Goal: Task Accomplishment & Management: Manage account settings

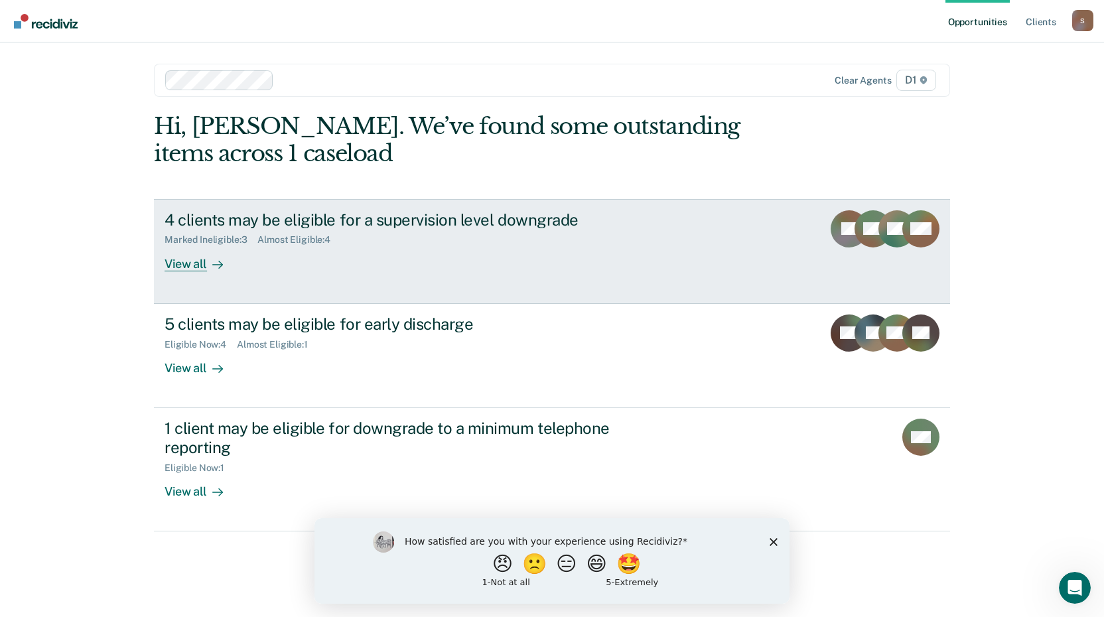
click at [191, 267] on div "View all" at bounding box center [201, 258] width 74 height 26
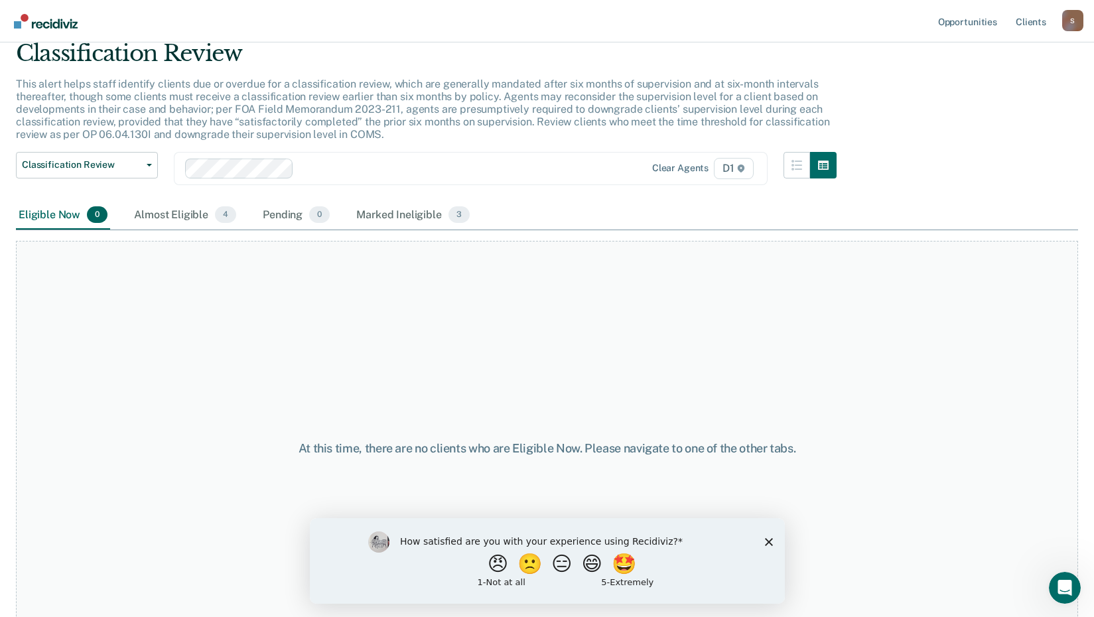
scroll to position [91, 0]
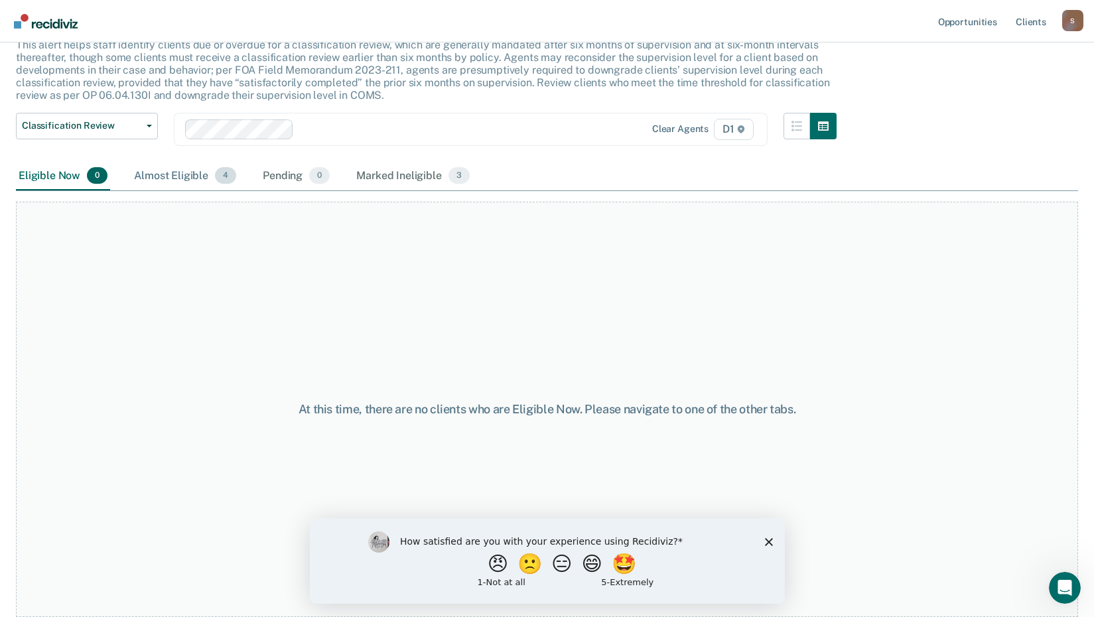
click at [170, 172] on div "Almost Eligible 4" at bounding box center [184, 176] width 107 height 29
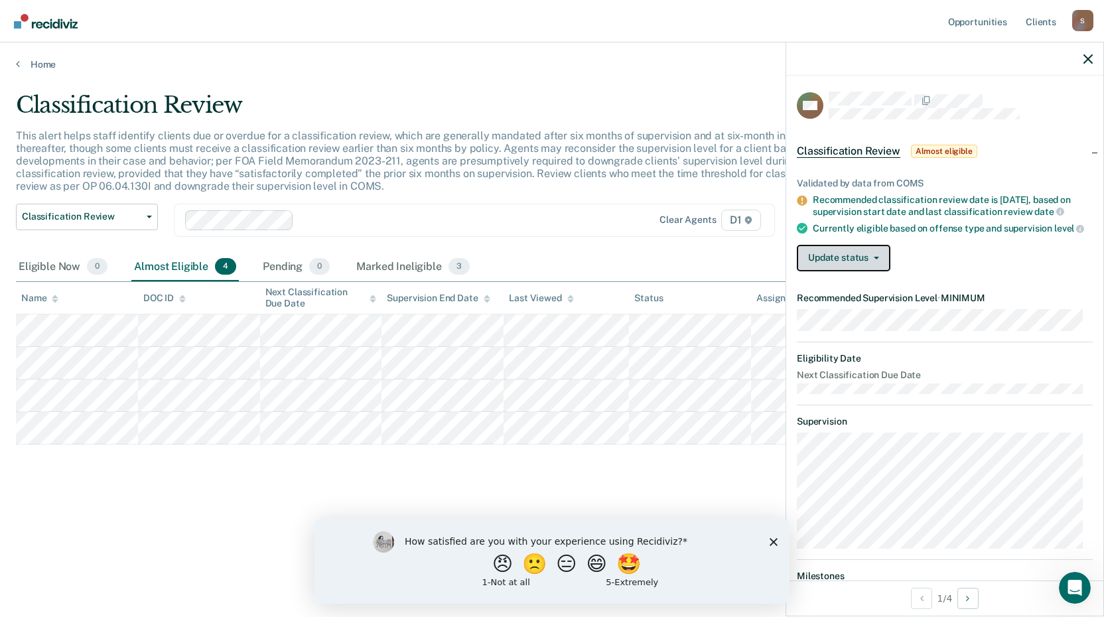
click at [850, 263] on button "Update status" at bounding box center [844, 258] width 94 height 27
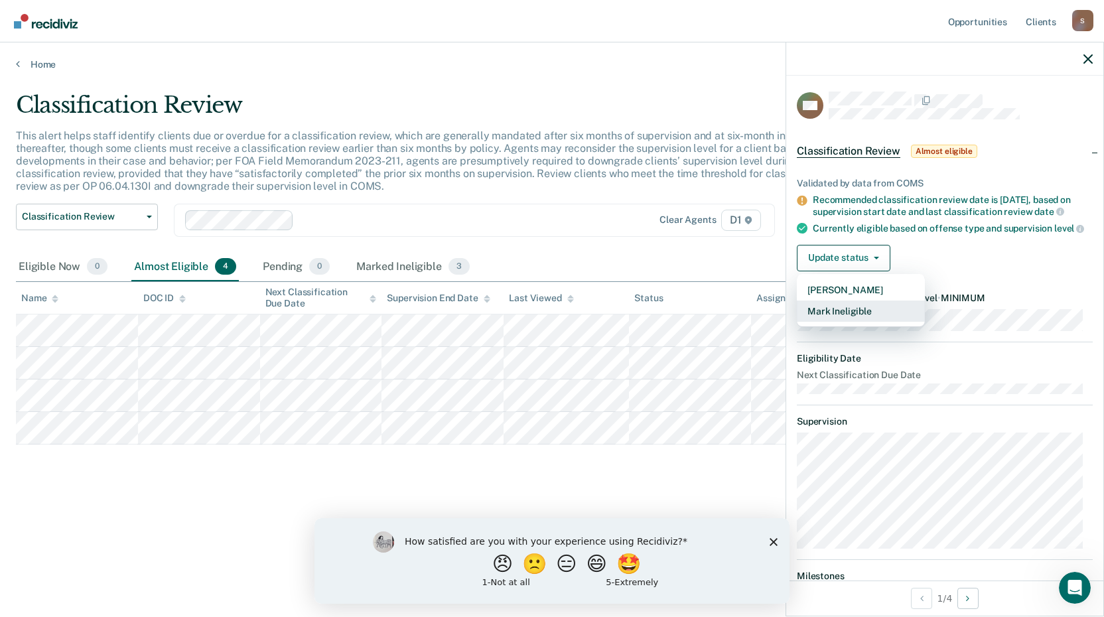
click at [862, 318] on button "Mark Ineligible" at bounding box center [861, 310] width 128 height 21
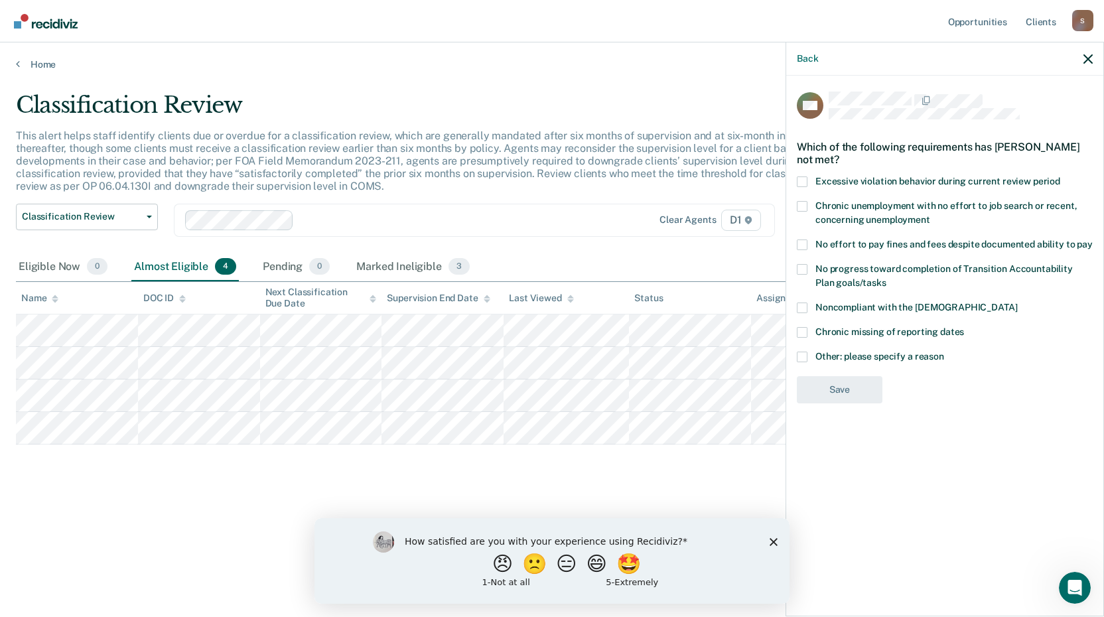
click at [803, 356] on span at bounding box center [802, 357] width 11 height 11
click at [944, 352] on input "Other: please specify a reason" at bounding box center [944, 352] width 0 height 0
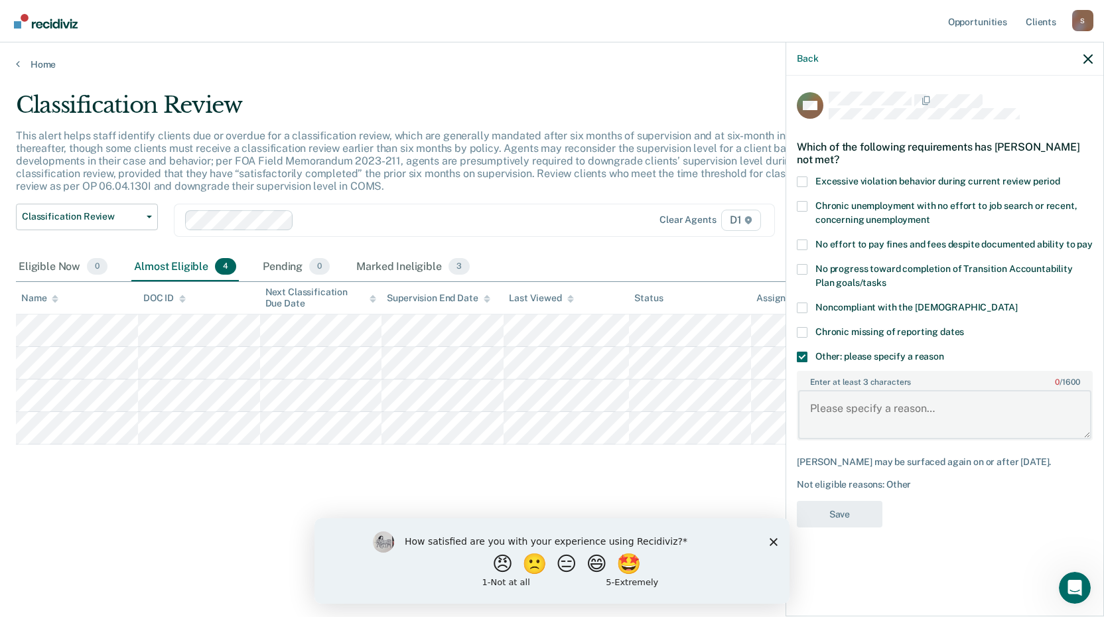
click at [830, 409] on textarea "Enter at least 3 characters 0 / 1600" at bounding box center [944, 414] width 293 height 49
type textarea "Next month"
click at [848, 505] on button "Save" at bounding box center [840, 514] width 86 height 27
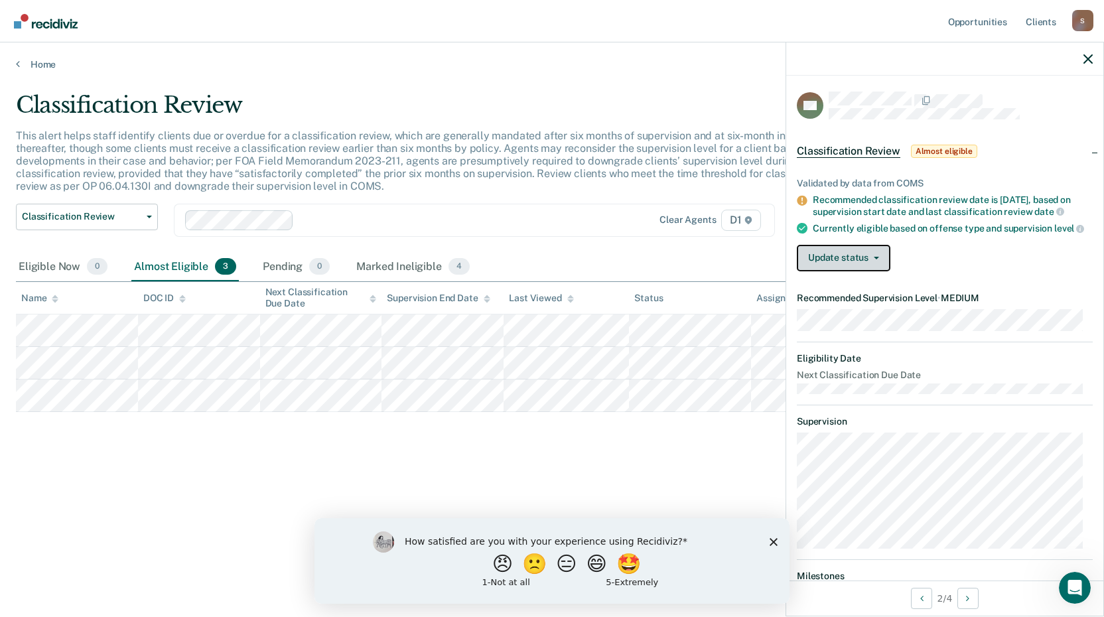
click at [830, 263] on button "Update status" at bounding box center [844, 258] width 94 height 27
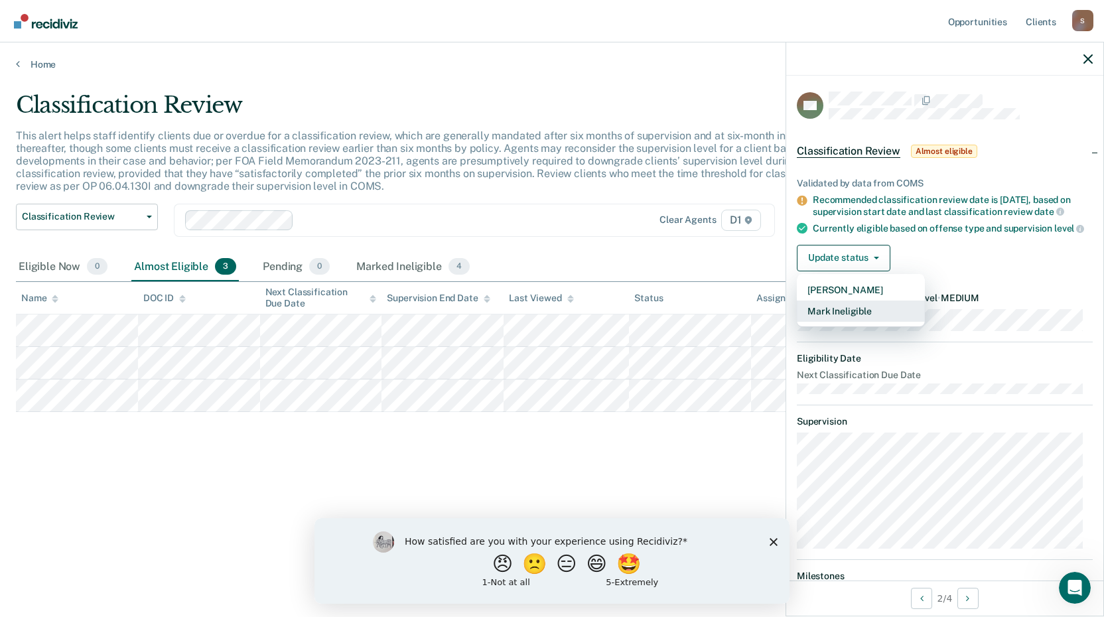
click at [840, 322] on button "Mark Ineligible" at bounding box center [861, 310] width 128 height 21
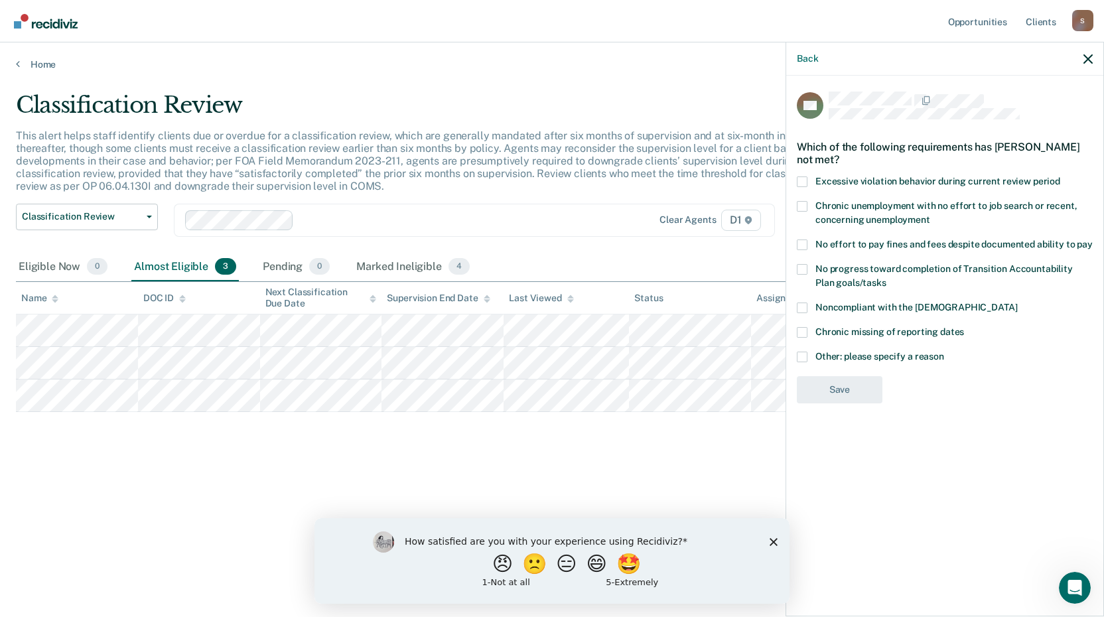
click at [804, 352] on span at bounding box center [802, 357] width 11 height 11
click at [944, 352] on input "Other: please specify a reason" at bounding box center [944, 352] width 0 height 0
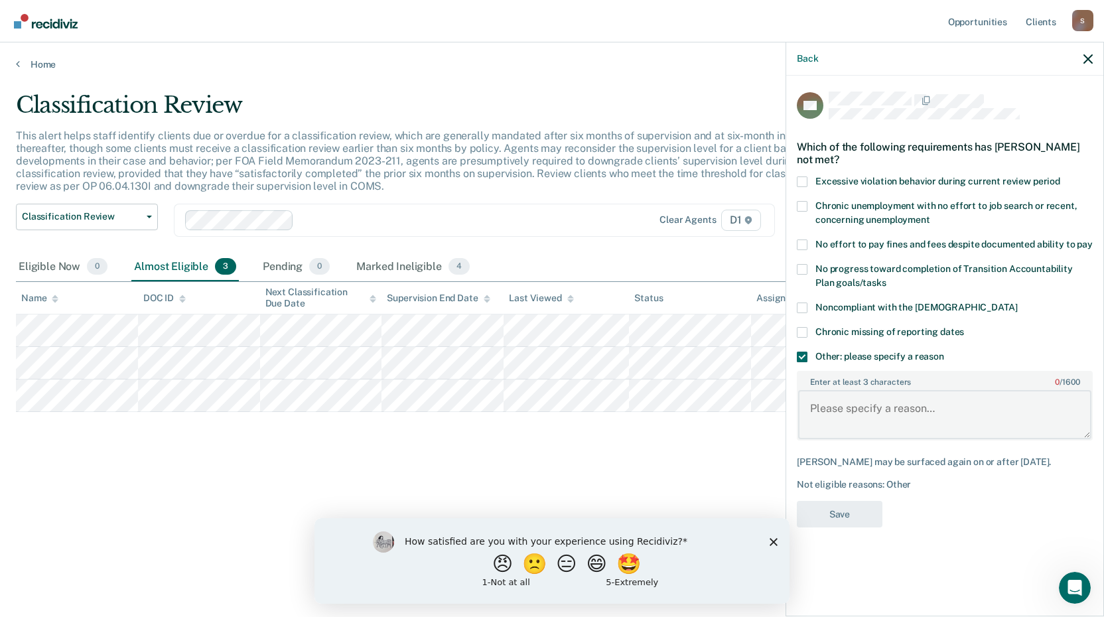
click at [837, 408] on textarea "Enter at least 3 characters 0 / 1600" at bounding box center [944, 414] width 293 height 49
type textarea "Sobreity Court Programming"
click at [836, 514] on button "Save" at bounding box center [840, 514] width 86 height 27
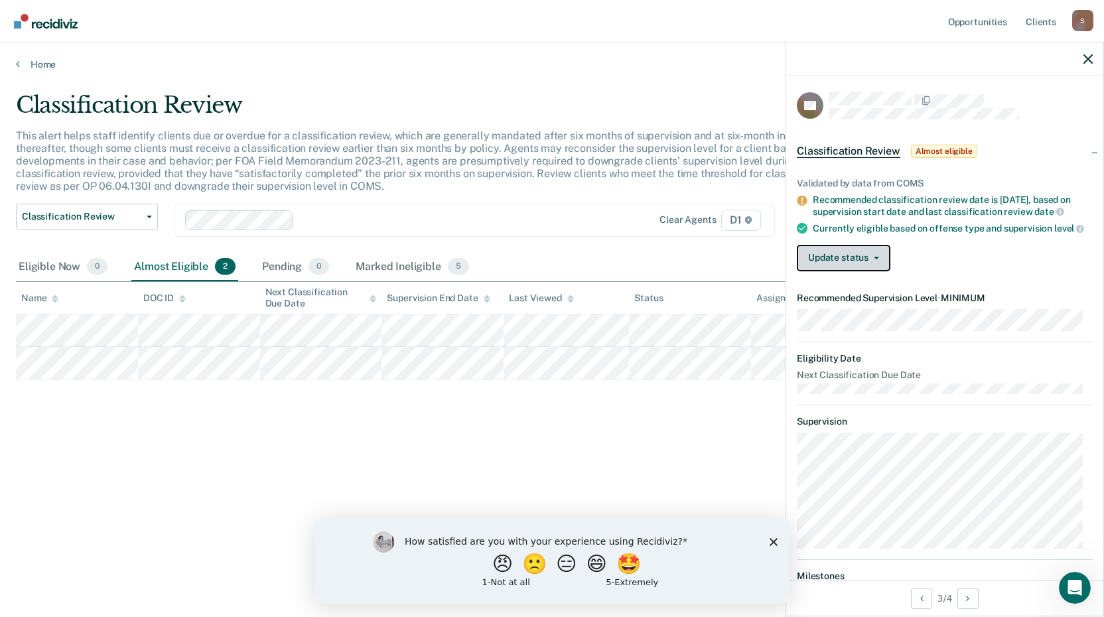
click at [850, 257] on button "Update status" at bounding box center [844, 258] width 94 height 27
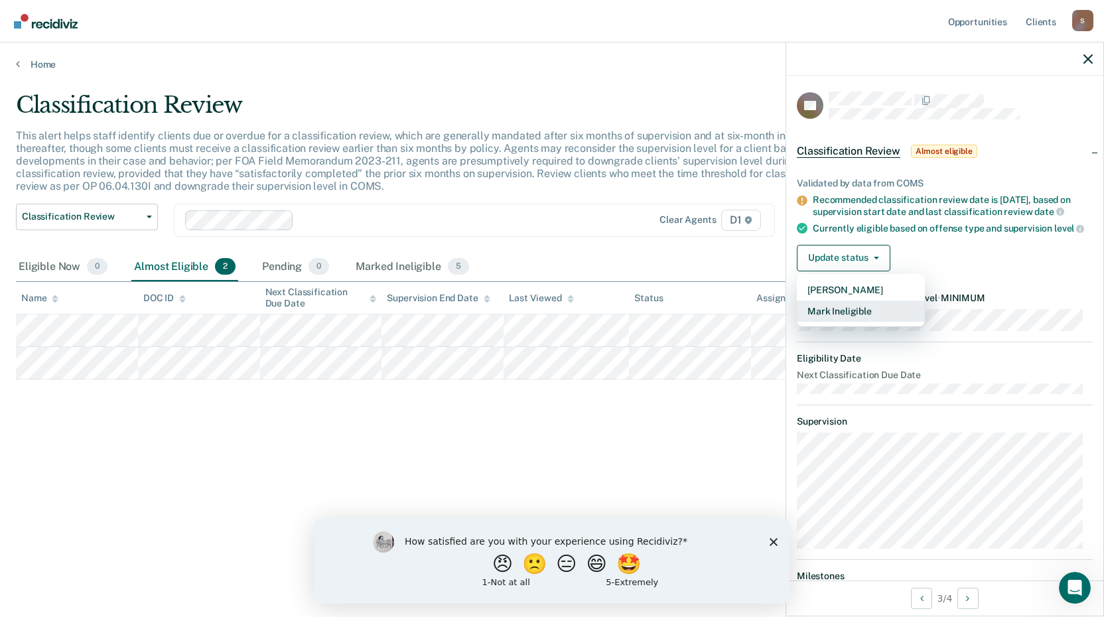
click at [842, 320] on button "Mark Ineligible" at bounding box center [861, 310] width 128 height 21
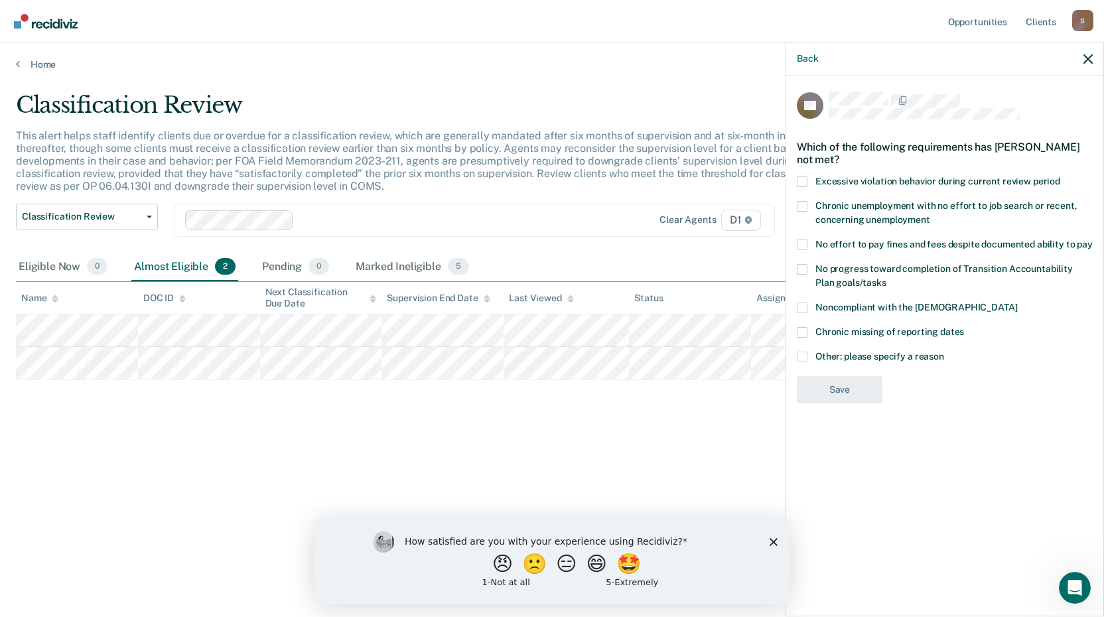
click at [803, 355] on span at bounding box center [802, 357] width 11 height 11
click at [944, 352] on input "Other: please specify a reason" at bounding box center [944, 352] width 0 height 0
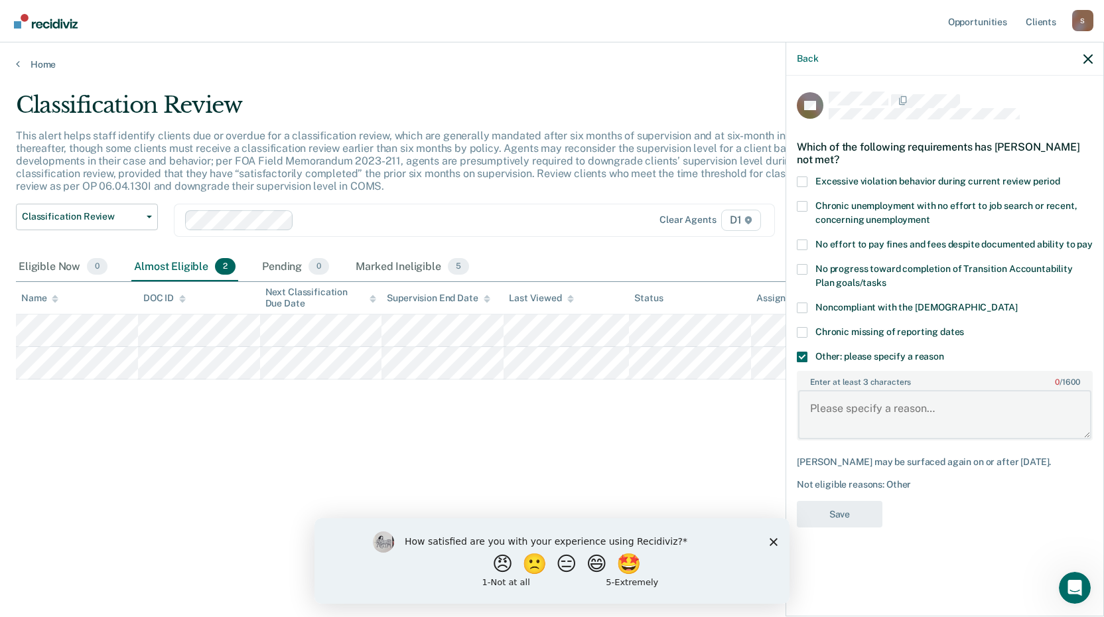
click at [858, 409] on textarea "Enter at least 3 characters 0 / 1600" at bounding box center [944, 414] width 293 height 49
type textarea "Next Month"
click at [831, 513] on button "Save" at bounding box center [840, 514] width 86 height 27
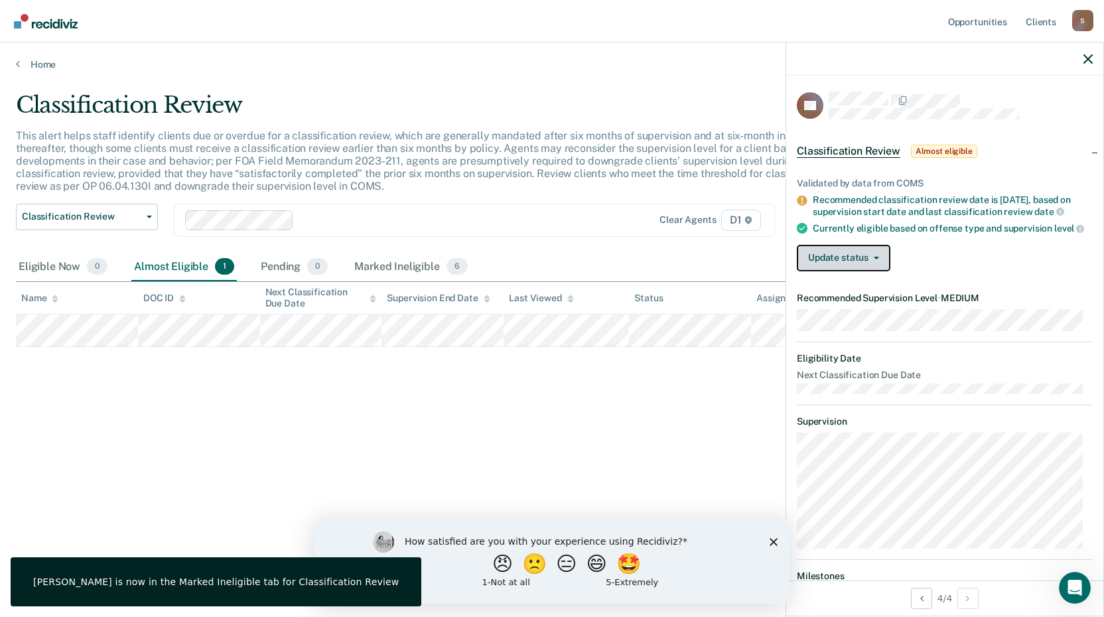
click at [846, 257] on button "Update status" at bounding box center [844, 258] width 94 height 27
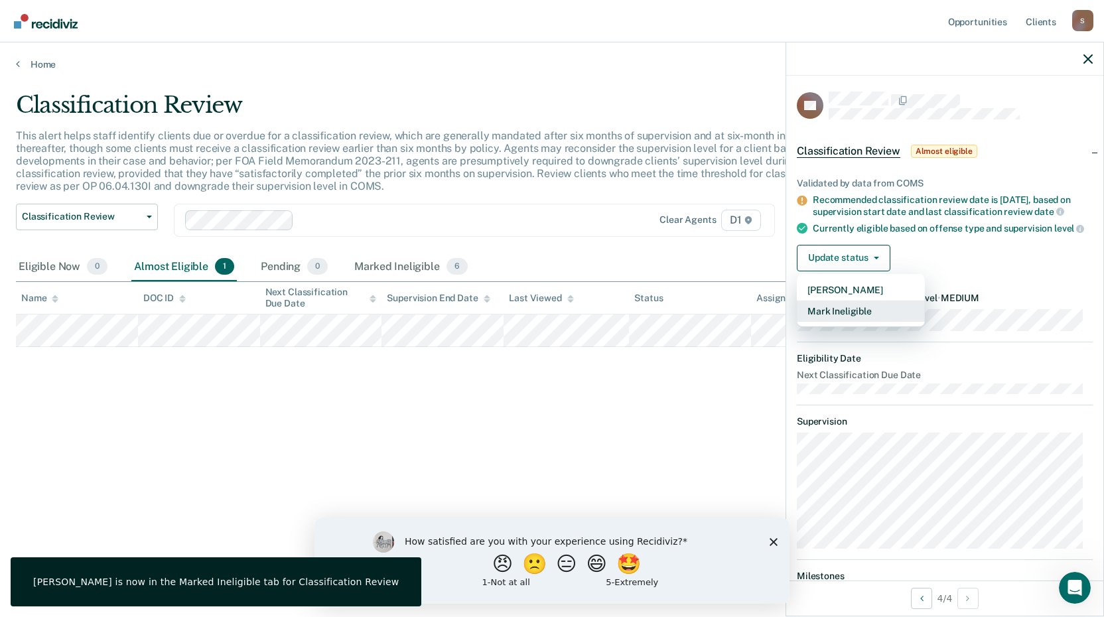
click at [837, 319] on button "Mark Ineligible" at bounding box center [861, 310] width 128 height 21
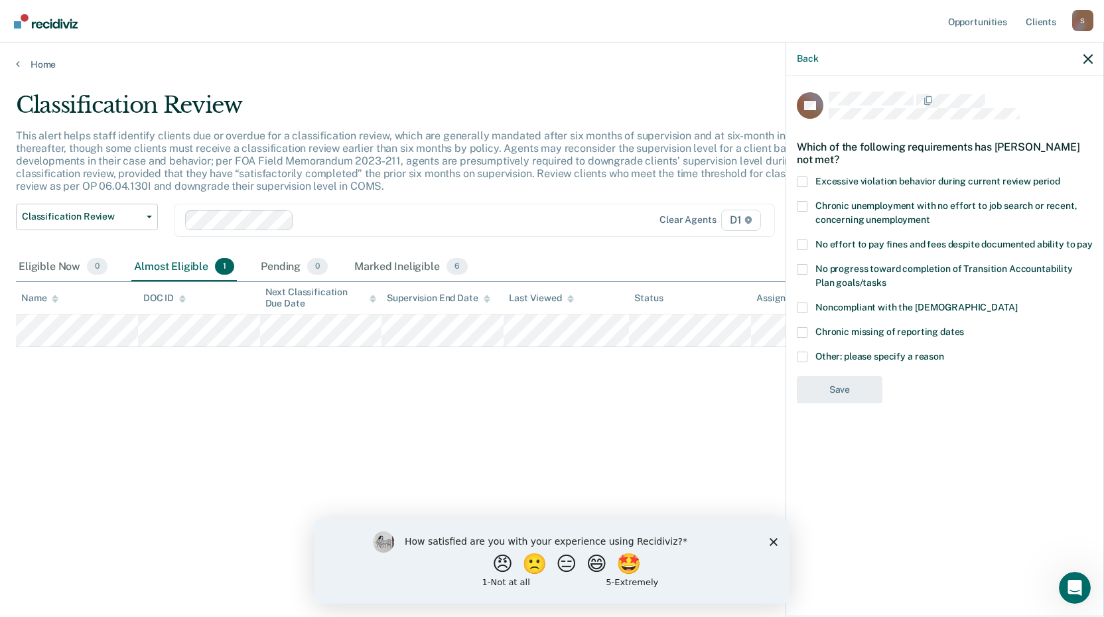
click at [801, 353] on span at bounding box center [802, 357] width 11 height 11
click at [944, 352] on input "Other: please specify a reason" at bounding box center [944, 352] width 0 height 0
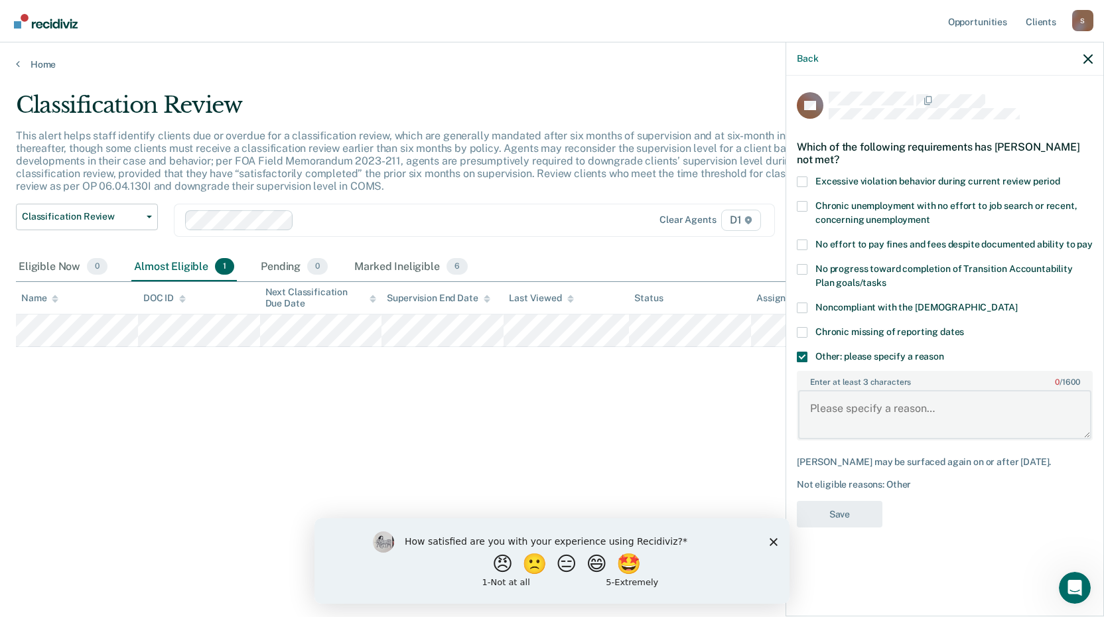
click at [842, 408] on textarea "Enter at least 3 characters 0 / 1600" at bounding box center [944, 414] width 293 height 49
type textarea "MH Court Programming"
click at [834, 511] on button "Save" at bounding box center [840, 514] width 86 height 27
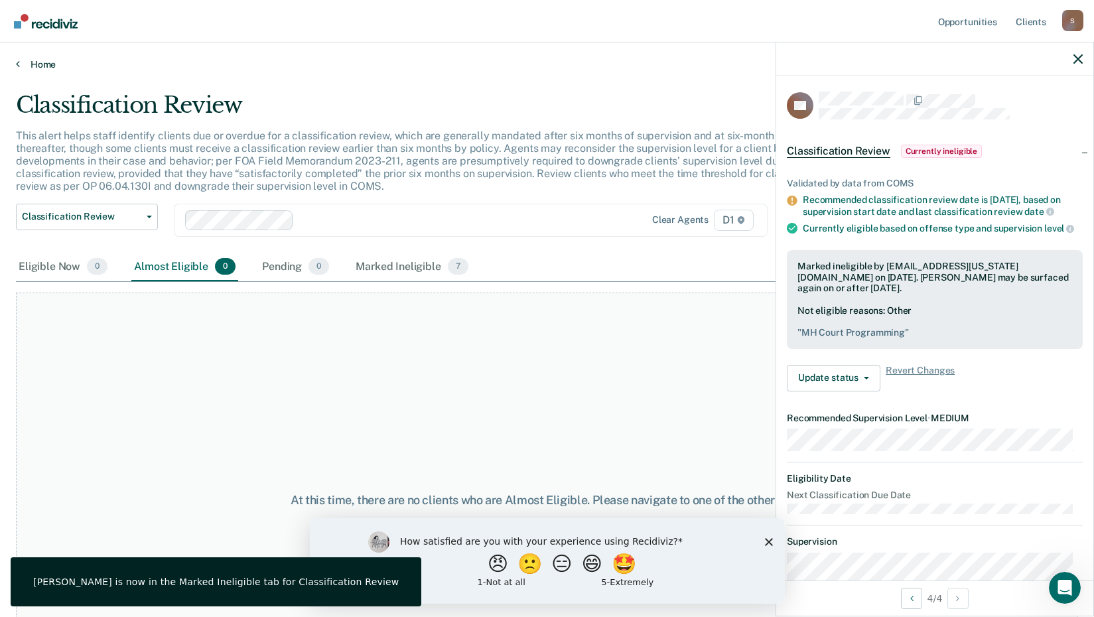
click at [27, 60] on link "Home" at bounding box center [547, 64] width 1062 height 12
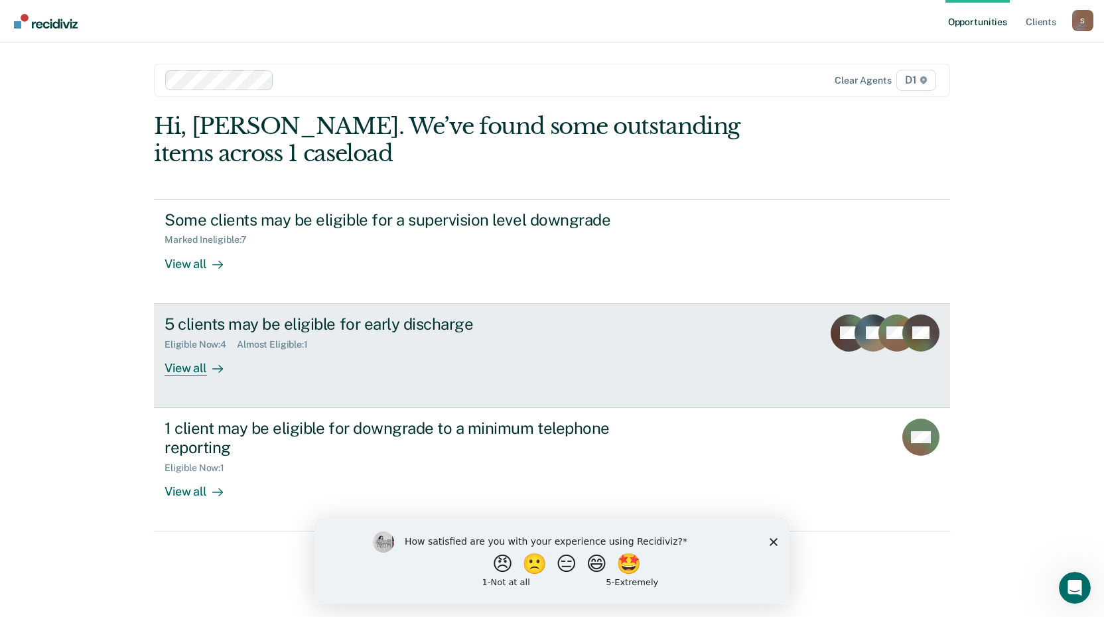
click at [180, 365] on div "View all" at bounding box center [201, 363] width 74 height 26
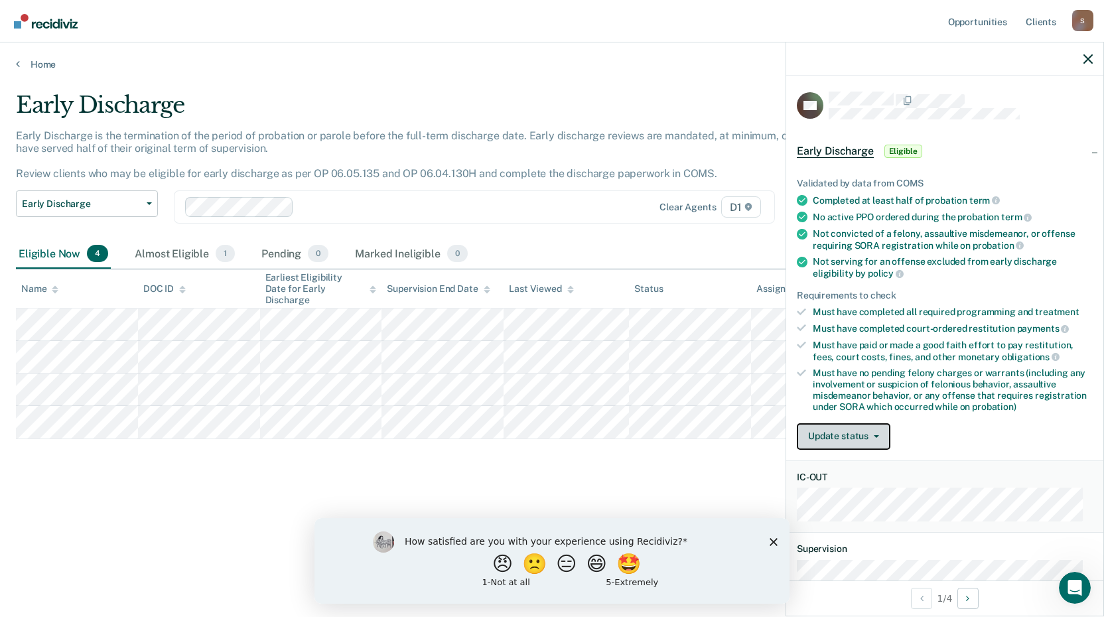
click at [840, 438] on button "Update status" at bounding box center [844, 436] width 94 height 27
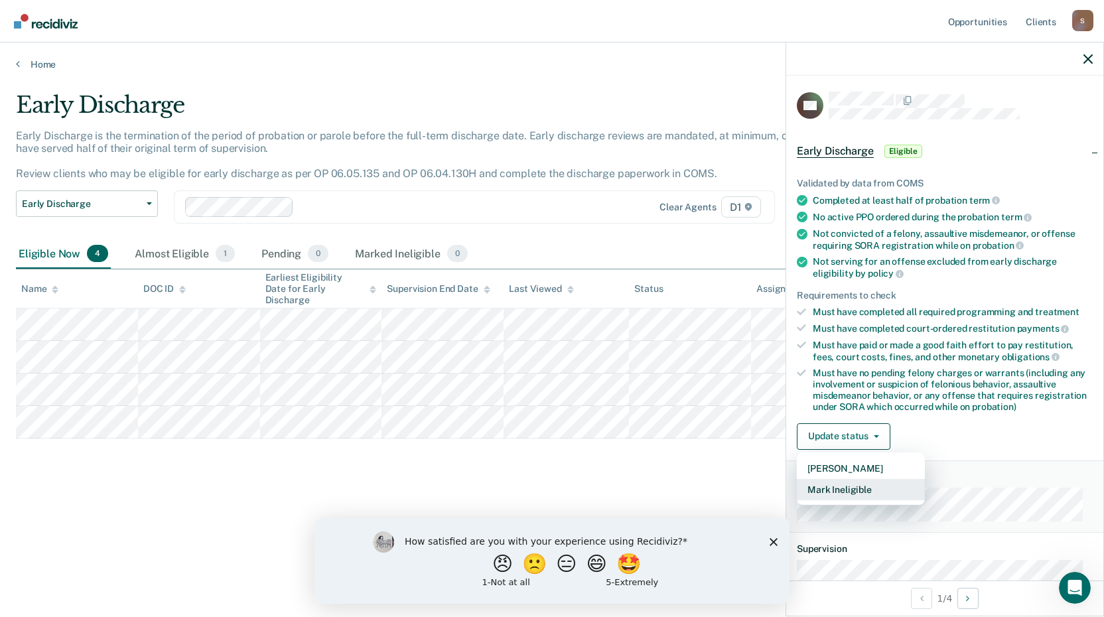
click at [843, 491] on button "Mark Ineligible" at bounding box center [861, 489] width 128 height 21
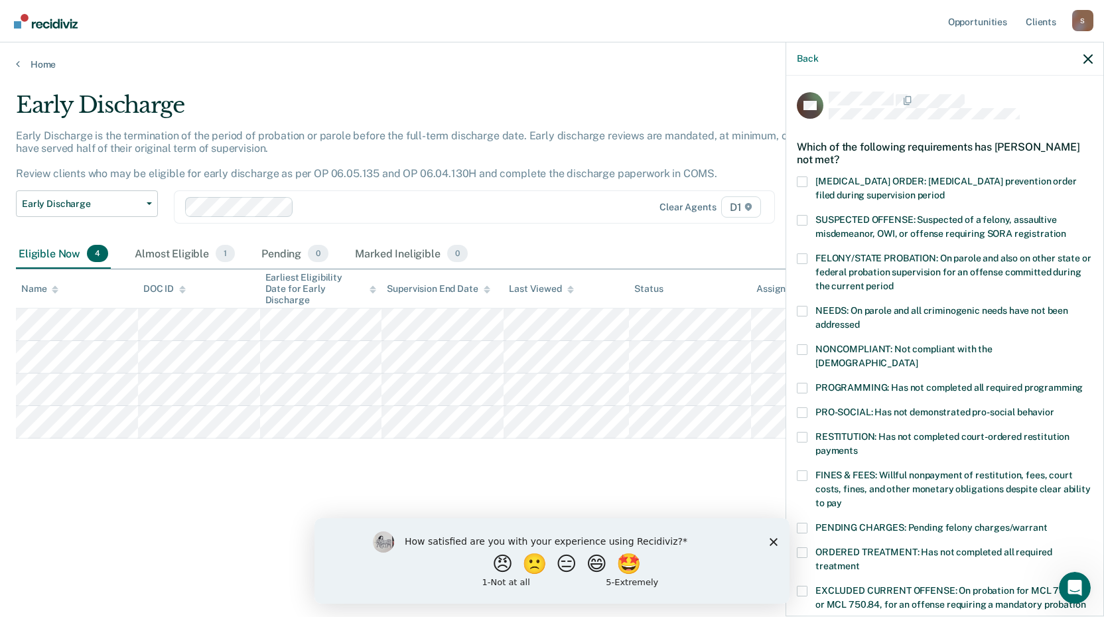
click at [804, 470] on span at bounding box center [802, 475] width 11 height 11
click at [842, 498] on input "FINES & FEES: Willful nonpayment of restitution, fees, court costs, fines, and …" at bounding box center [842, 498] width 0 height 0
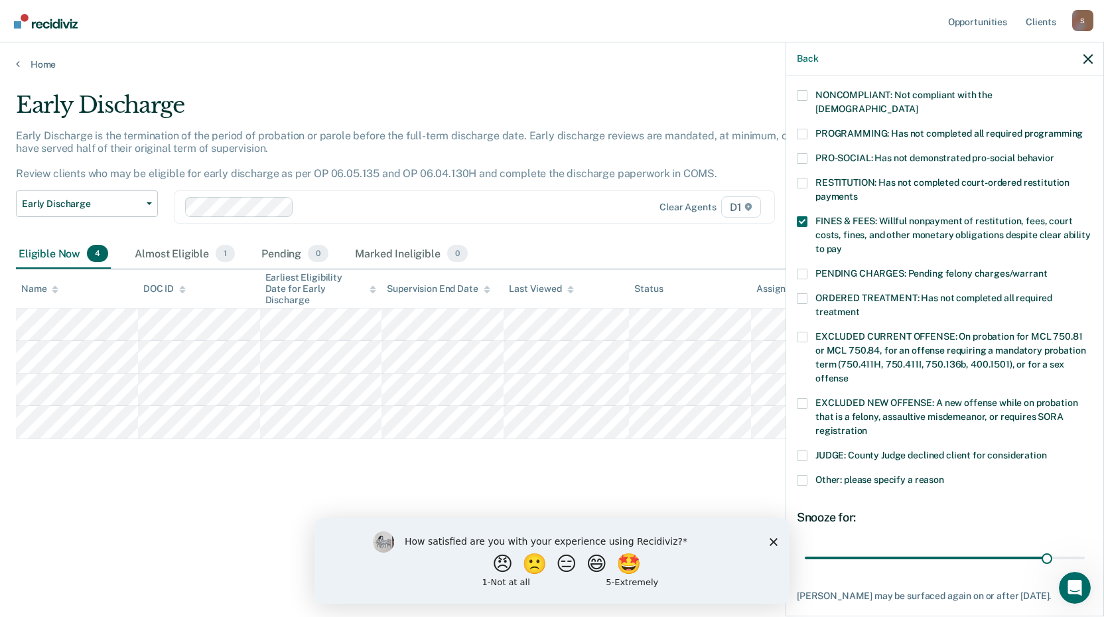
scroll to position [310, 0]
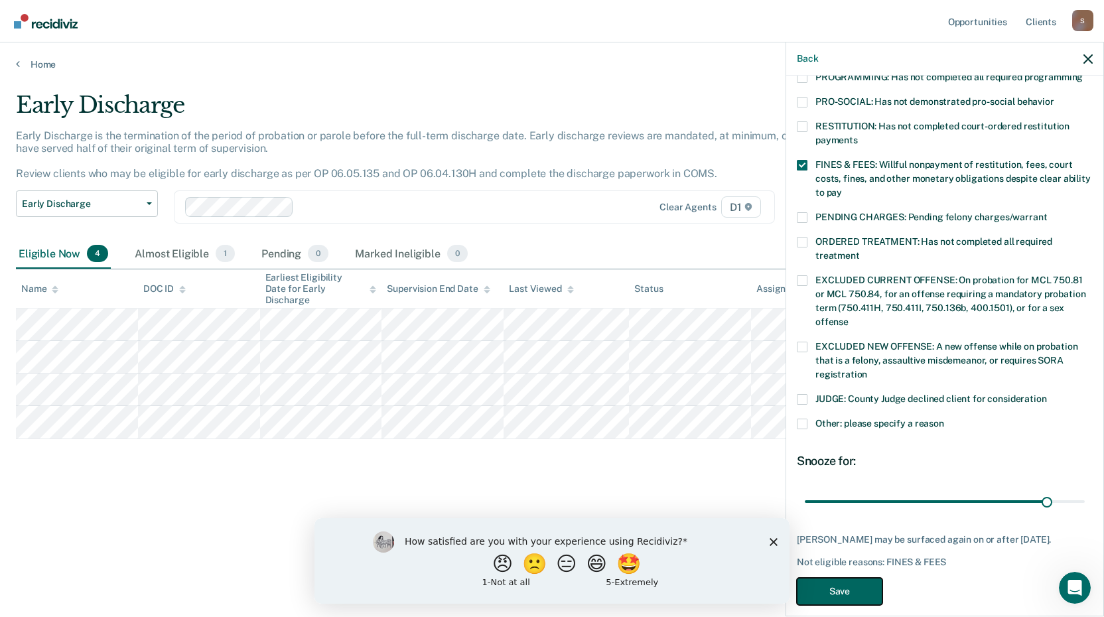
click at [842, 578] on button "Save" at bounding box center [840, 591] width 86 height 27
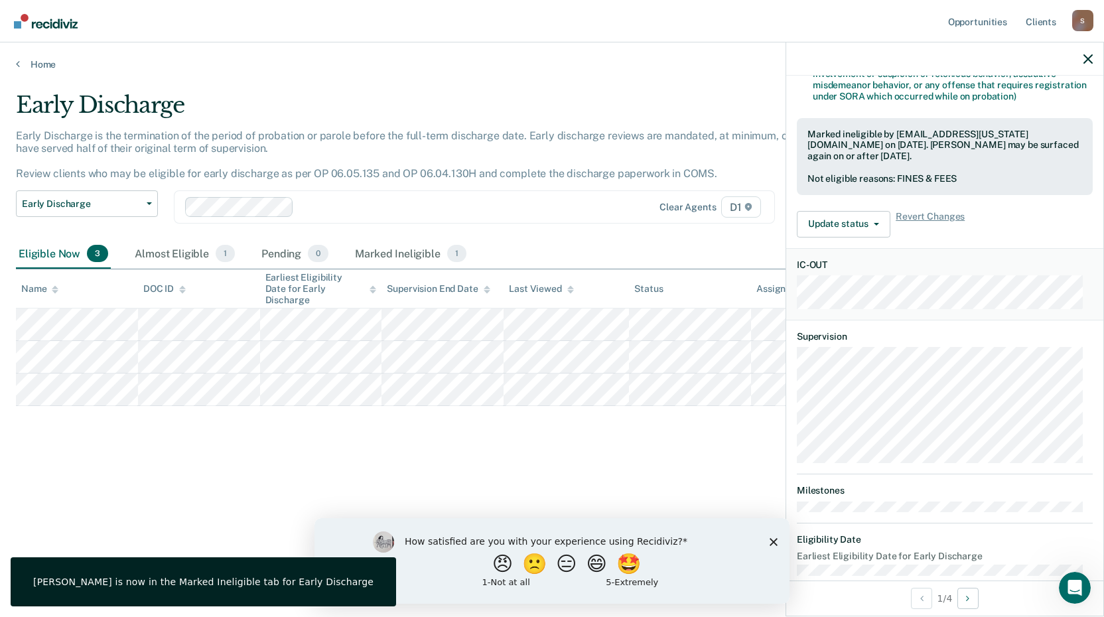
scroll to position [161, 0]
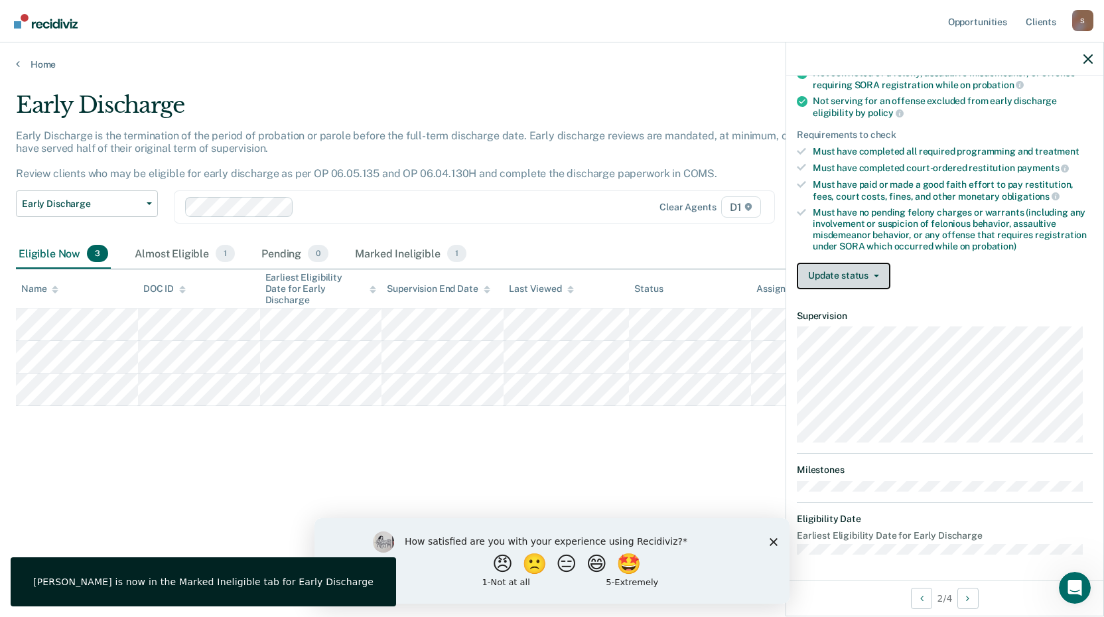
click at [844, 268] on button "Update status" at bounding box center [844, 276] width 94 height 27
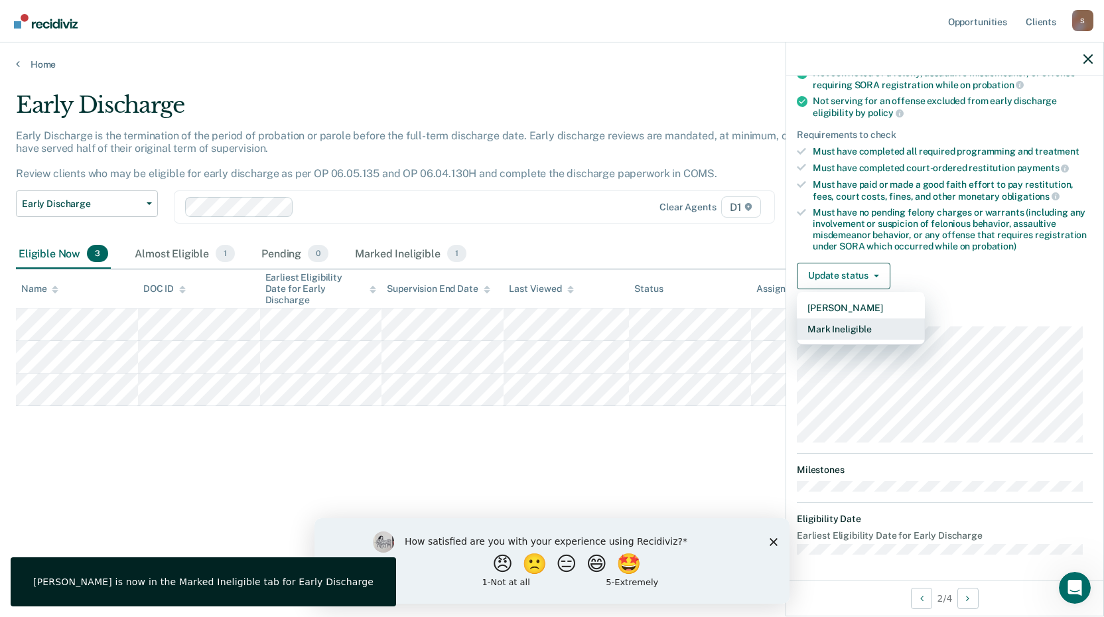
click at [856, 323] on button "Mark Ineligible" at bounding box center [861, 328] width 128 height 21
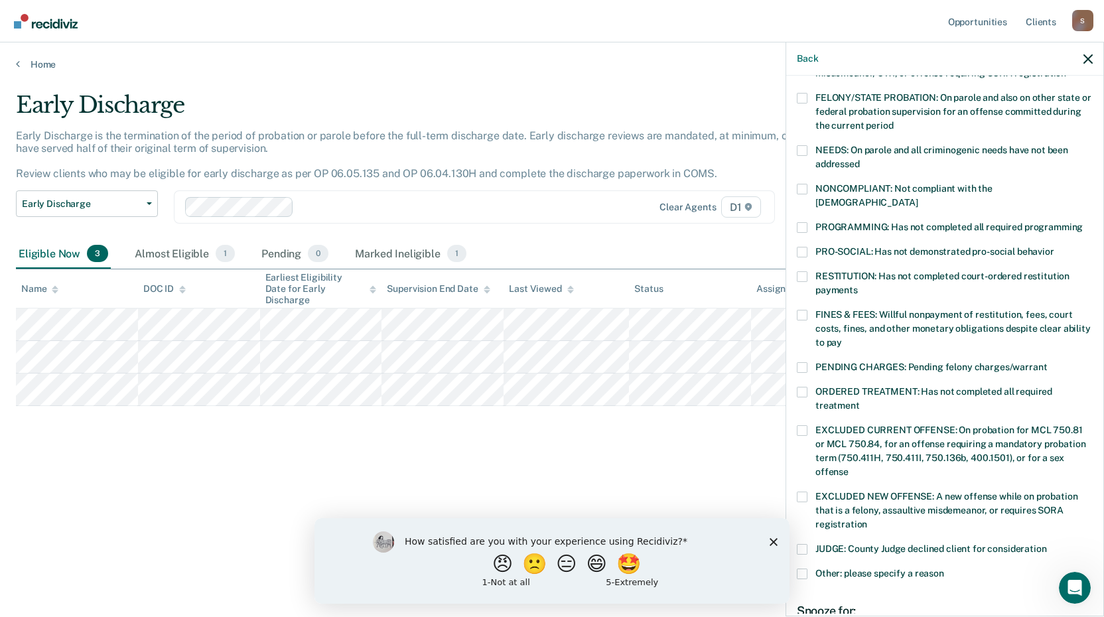
click at [803, 310] on span at bounding box center [802, 315] width 11 height 11
click at [842, 338] on input "FINES & FEES: Willful nonpayment of restitution, fees, court costs, fines, and …" at bounding box center [842, 338] width 0 height 0
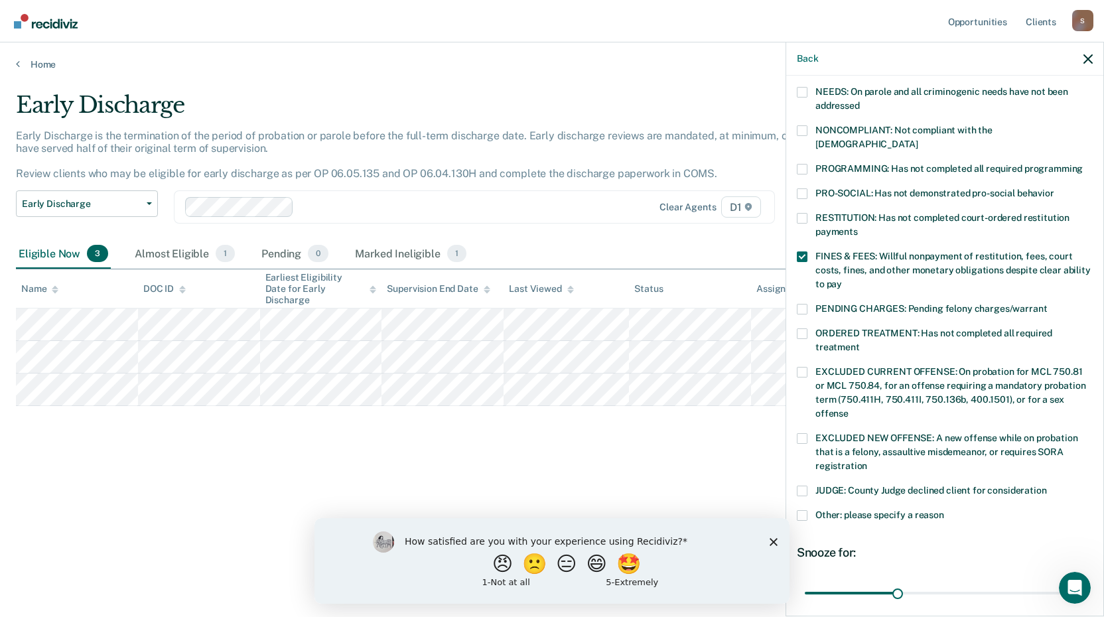
scroll to position [322, 0]
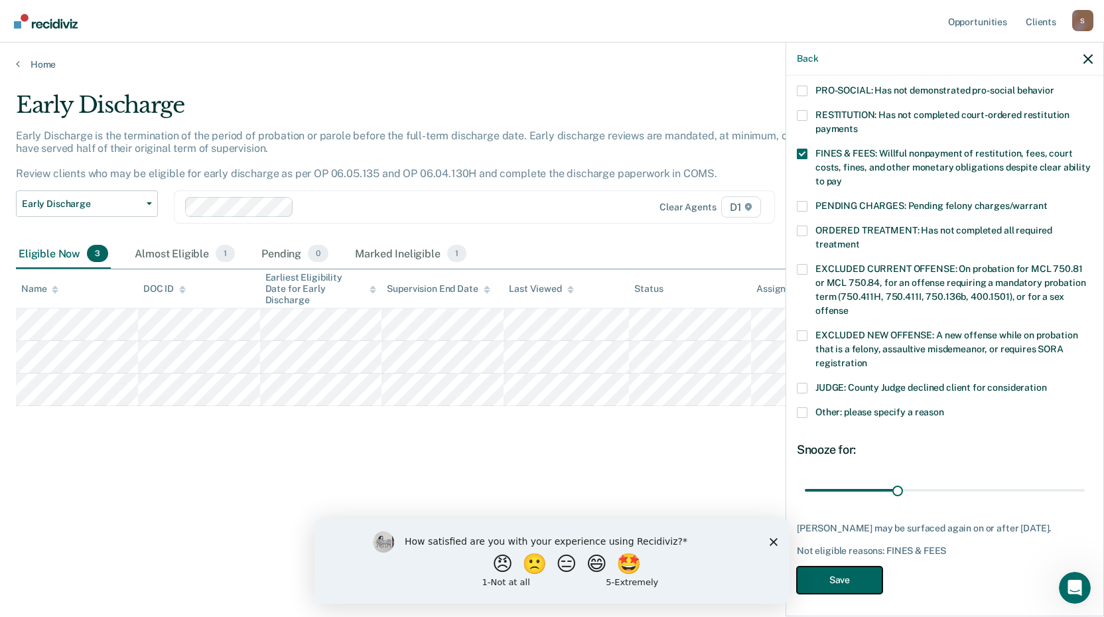
click at [836, 572] on button "Save" at bounding box center [840, 579] width 86 height 27
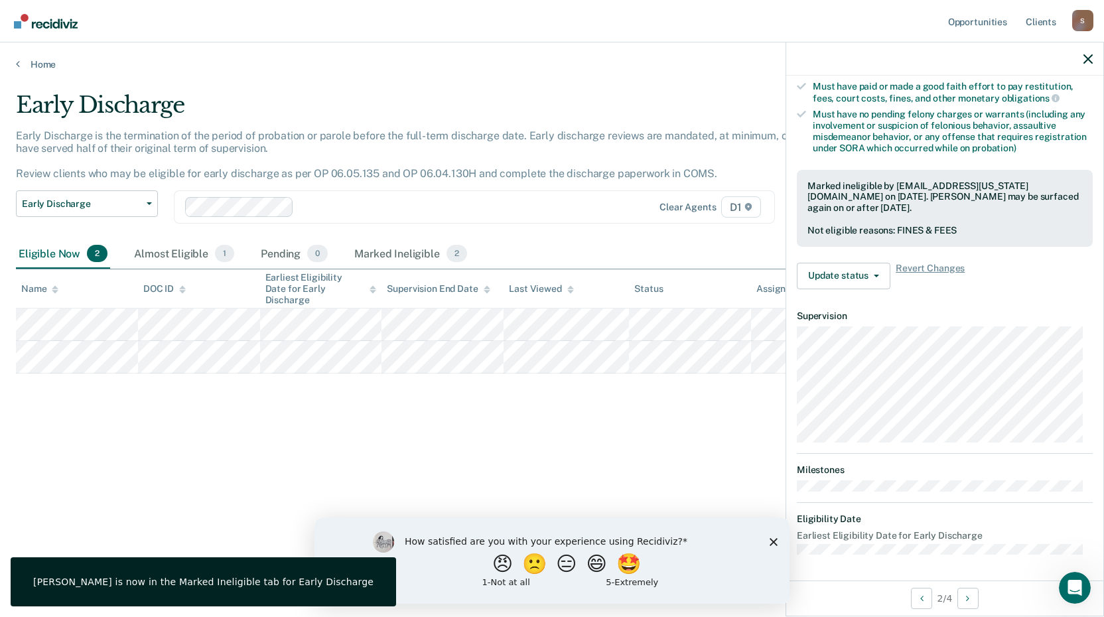
scroll to position [161, 0]
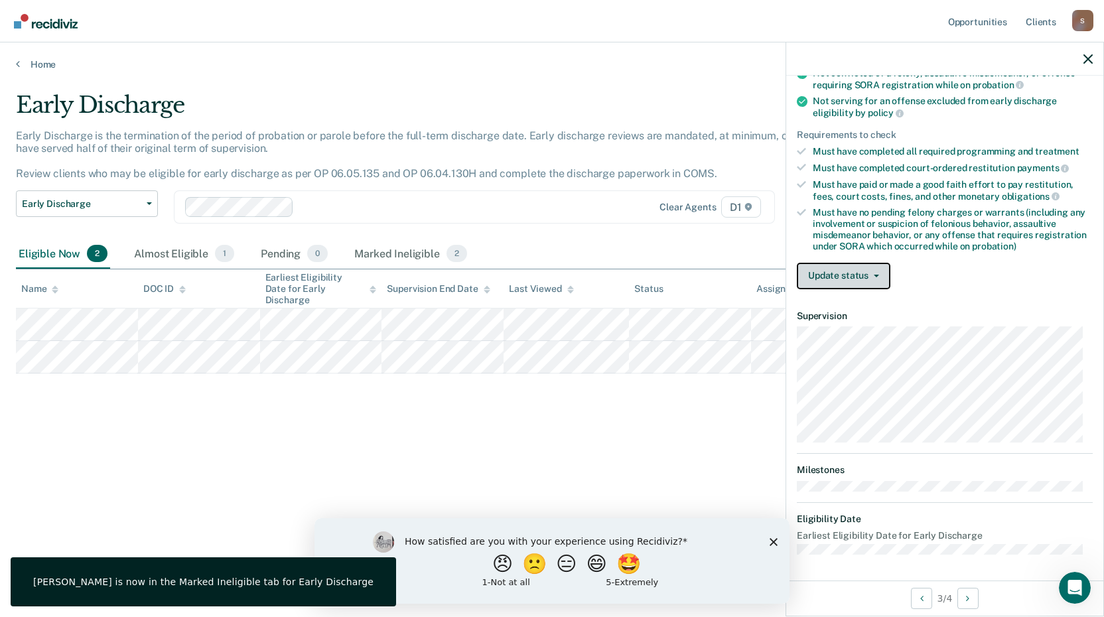
click at [842, 270] on button "Update status" at bounding box center [844, 276] width 94 height 27
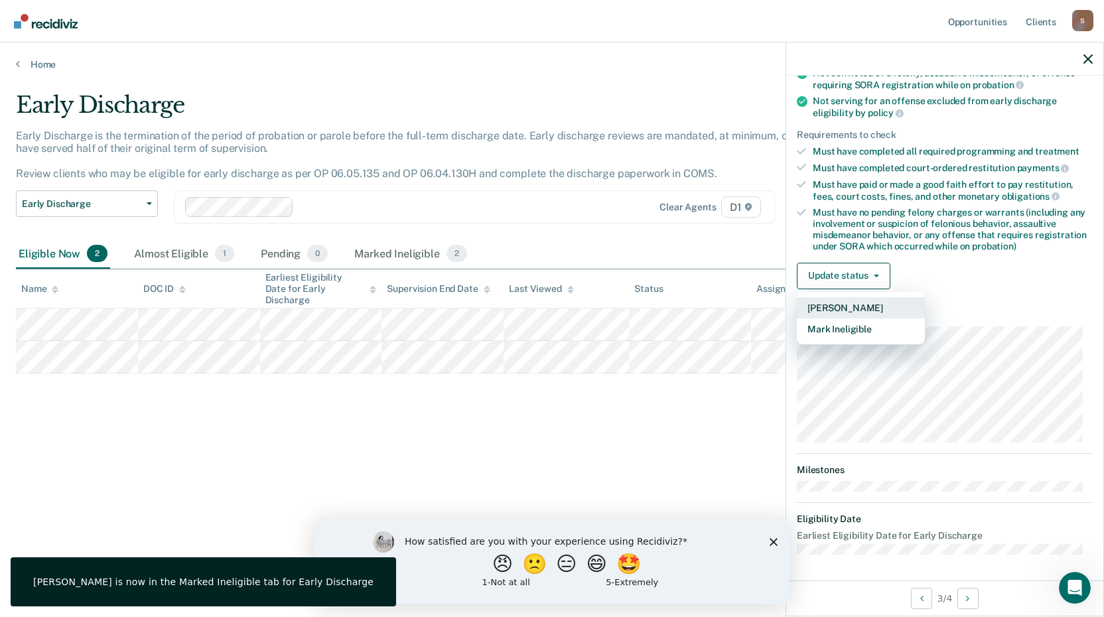
click at [856, 307] on button "[PERSON_NAME]" at bounding box center [861, 307] width 128 height 21
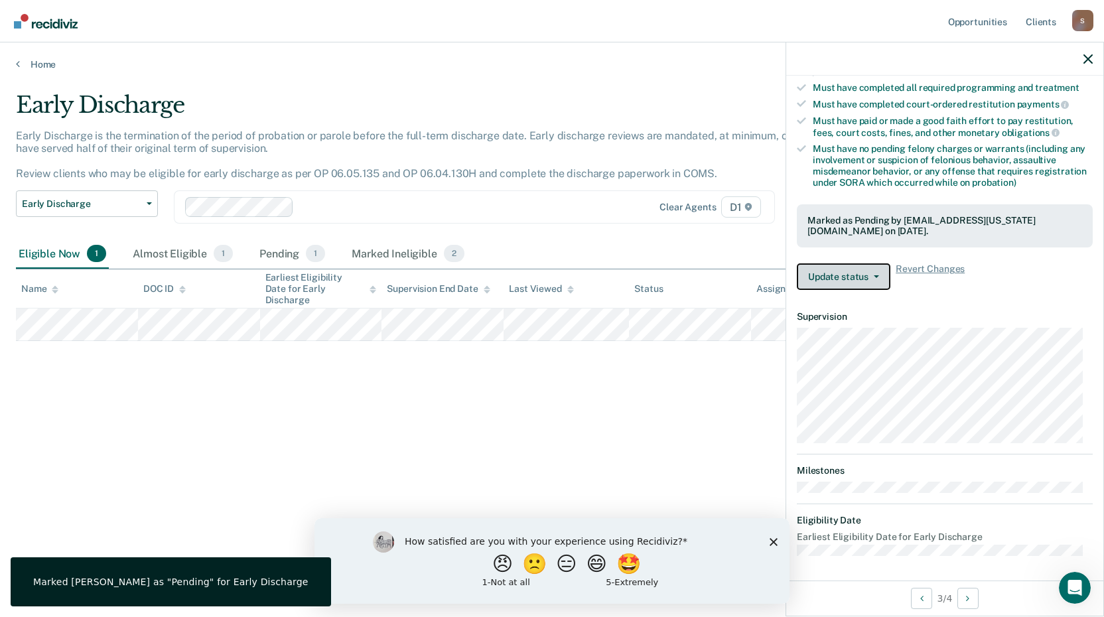
scroll to position [225, 0]
click at [860, 272] on button "Update status" at bounding box center [844, 276] width 94 height 27
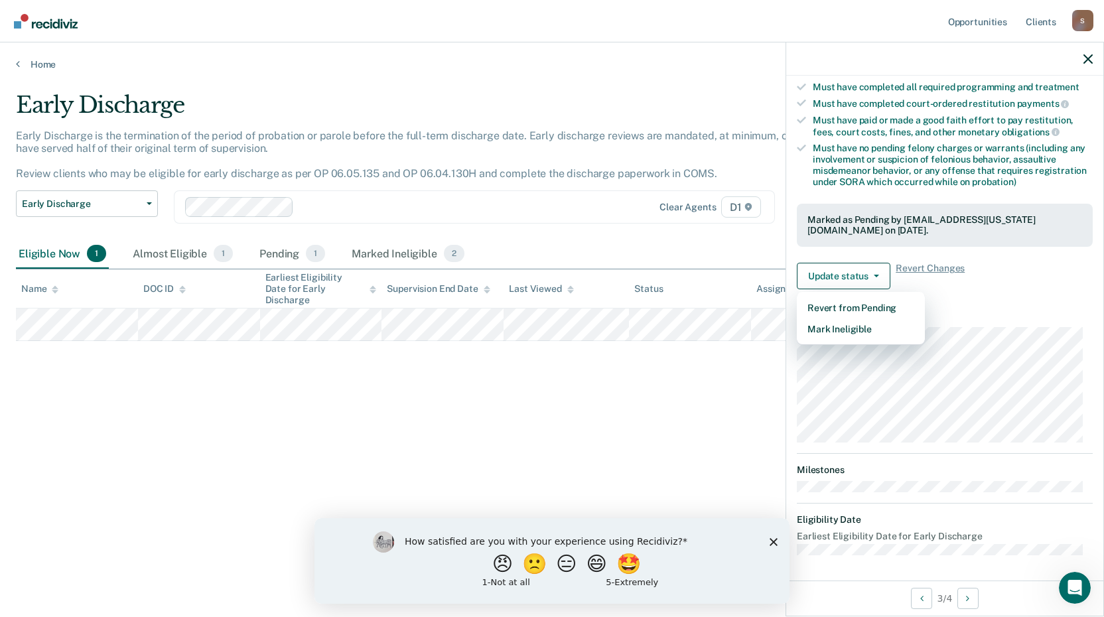
click at [959, 301] on article "MC Early Discharge Pending Validated by data from COMS Completed at least half …" at bounding box center [945, 211] width 296 height 688
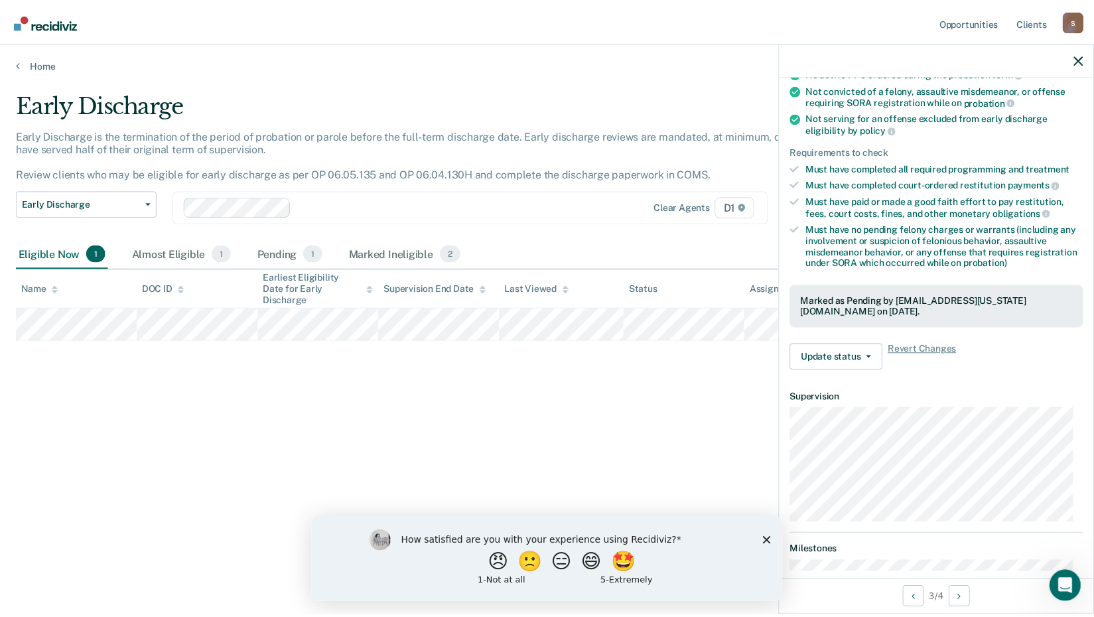
scroll to position [26, 0]
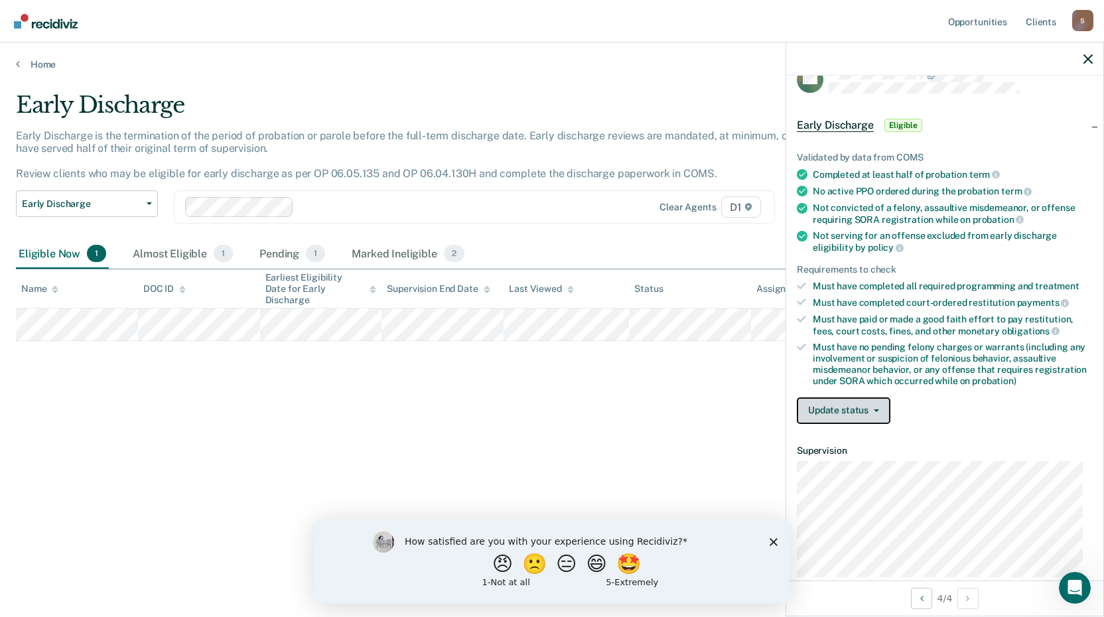
click at [862, 407] on button "Update status" at bounding box center [844, 410] width 94 height 27
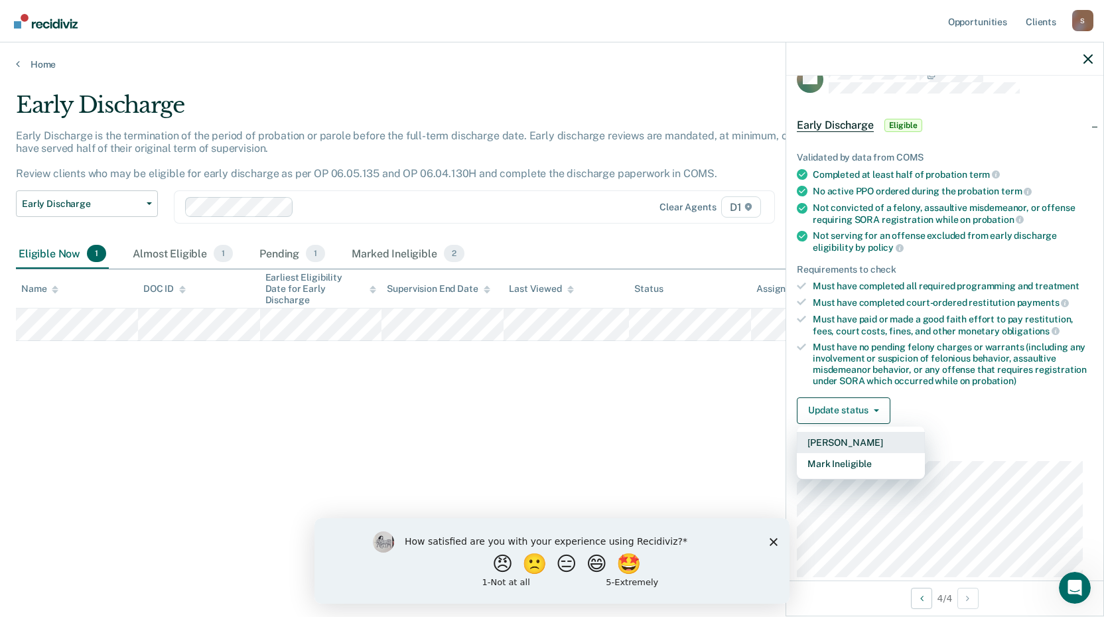
click at [853, 441] on button "[PERSON_NAME]" at bounding box center [861, 442] width 128 height 21
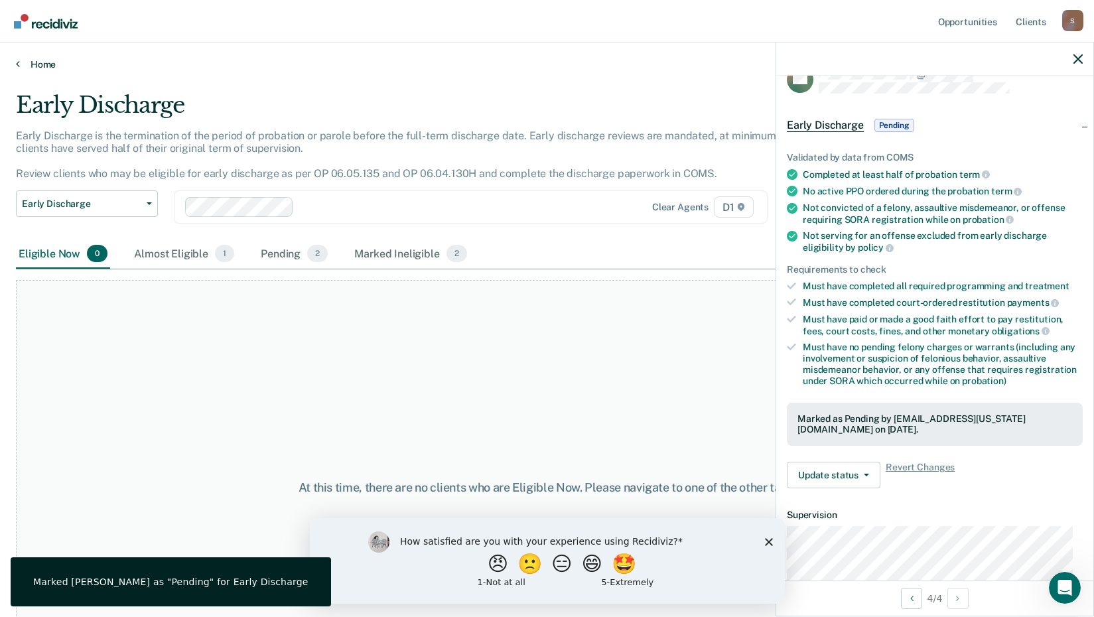
click at [31, 62] on link "Home" at bounding box center [547, 64] width 1062 height 12
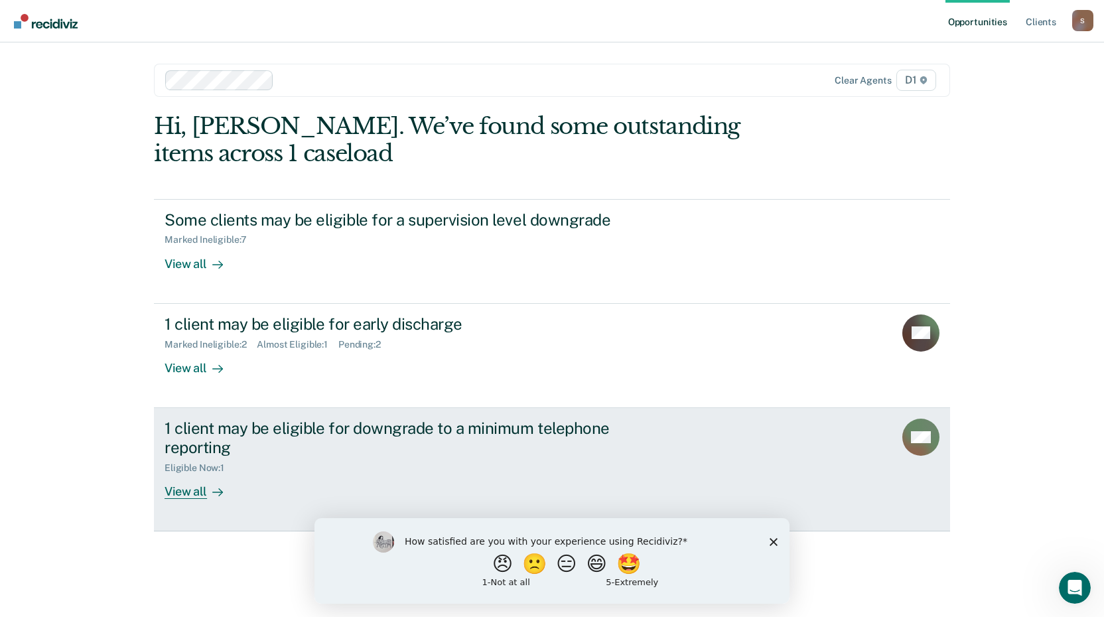
click at [171, 491] on div "View all" at bounding box center [201, 486] width 74 height 26
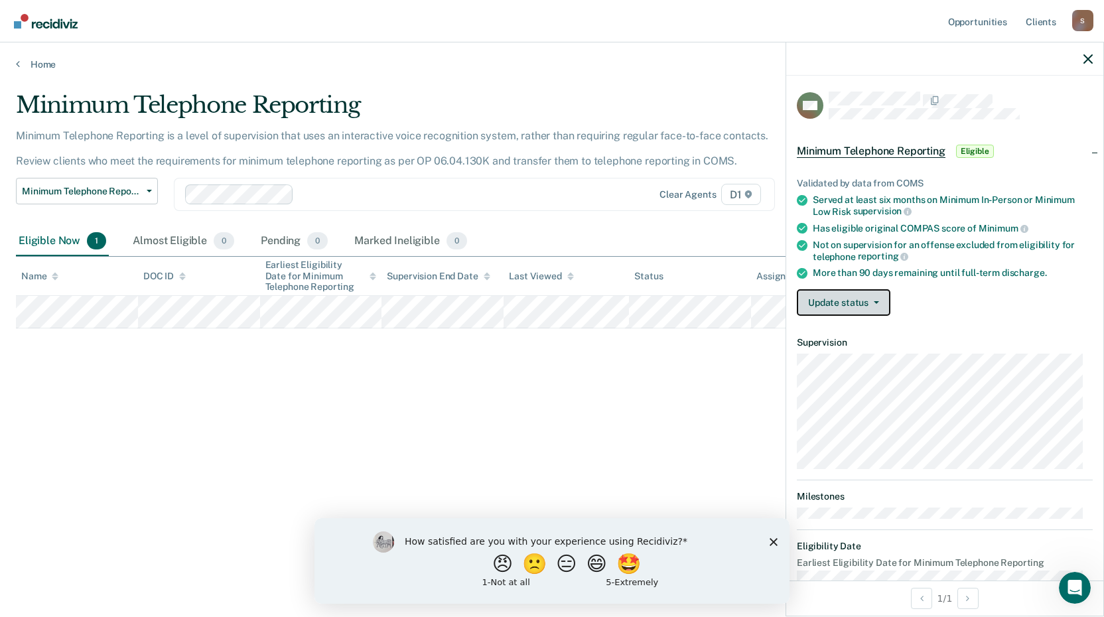
click at [873, 301] on icon "button" at bounding box center [875, 302] width 5 height 3
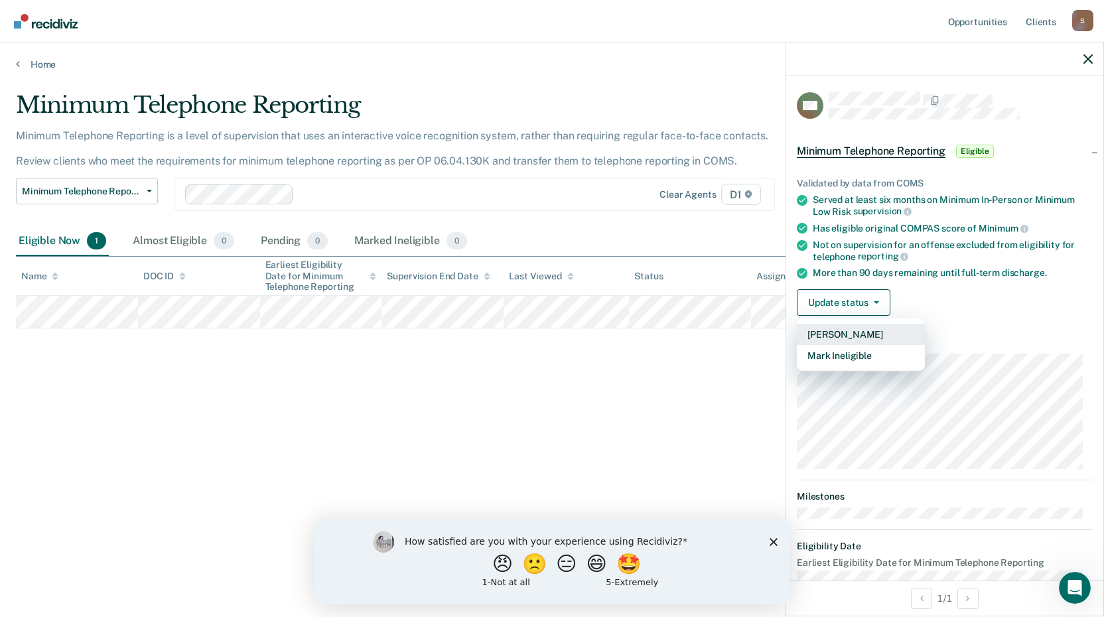
click at [846, 331] on button "[PERSON_NAME]" at bounding box center [861, 334] width 128 height 21
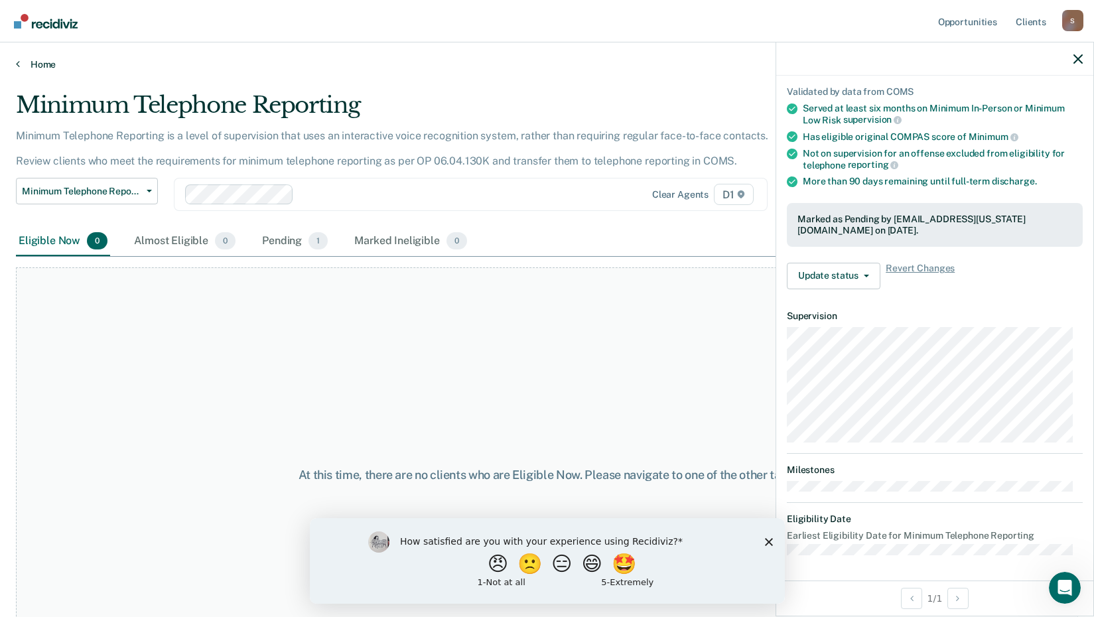
click at [20, 60] on link "Home" at bounding box center [547, 64] width 1062 height 12
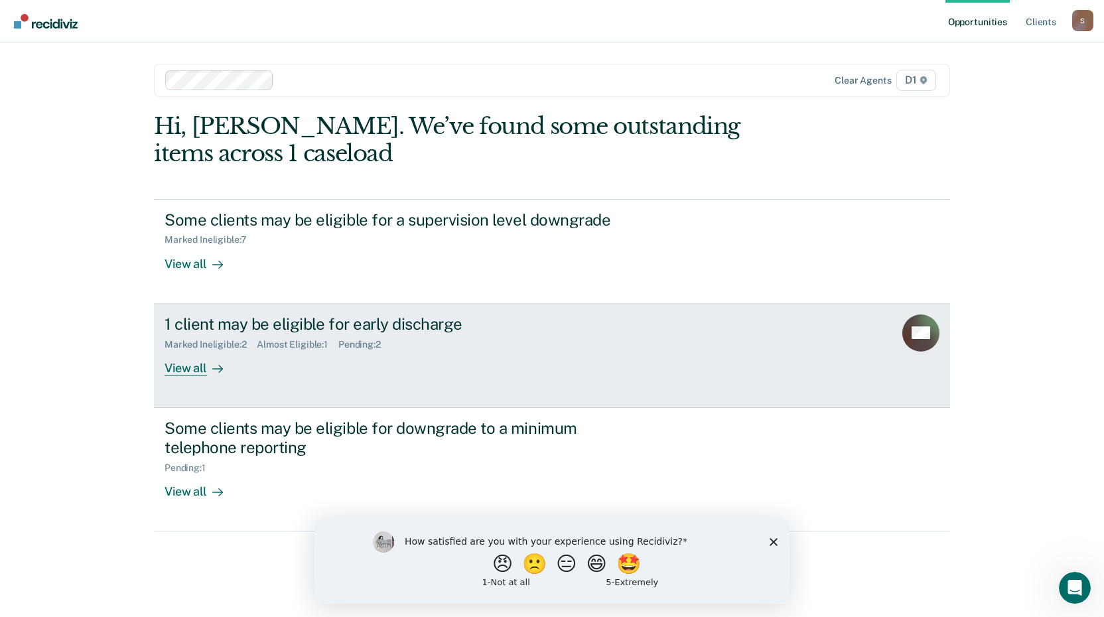
click at [199, 367] on div "View all" at bounding box center [201, 363] width 74 height 26
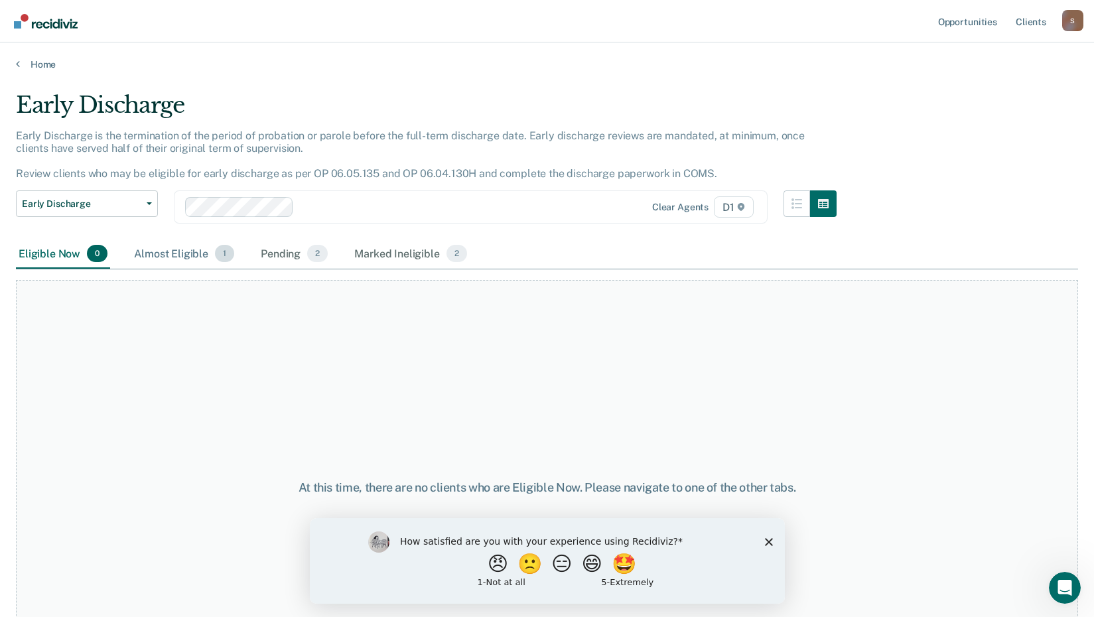
click at [183, 255] on div "Almost Eligible 1" at bounding box center [183, 253] width 105 height 29
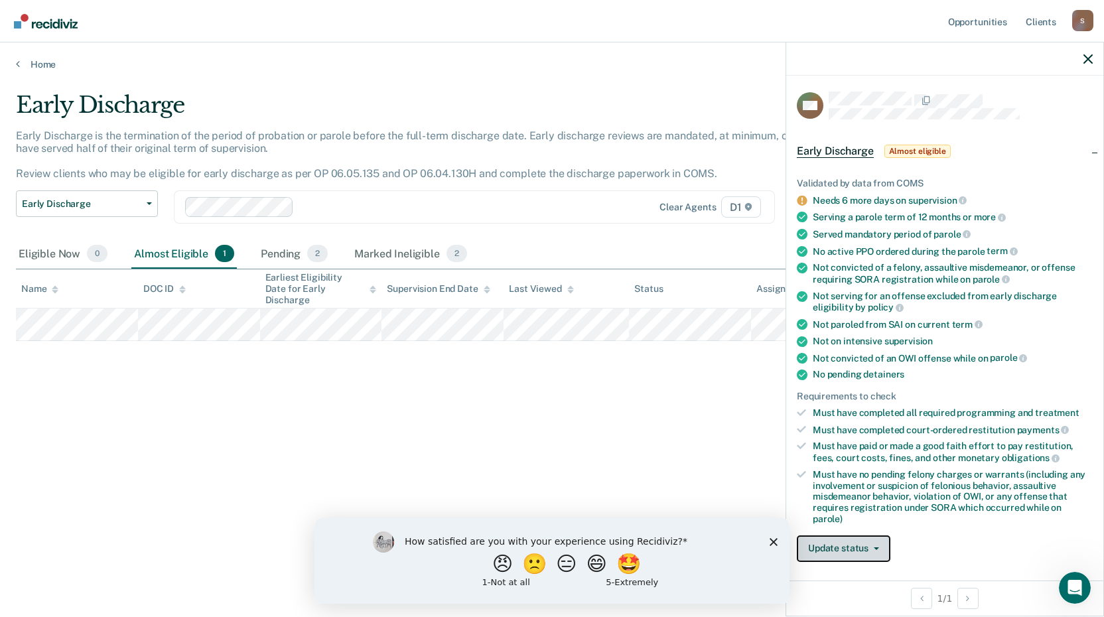
click at [836, 547] on button "Update status" at bounding box center [844, 548] width 94 height 27
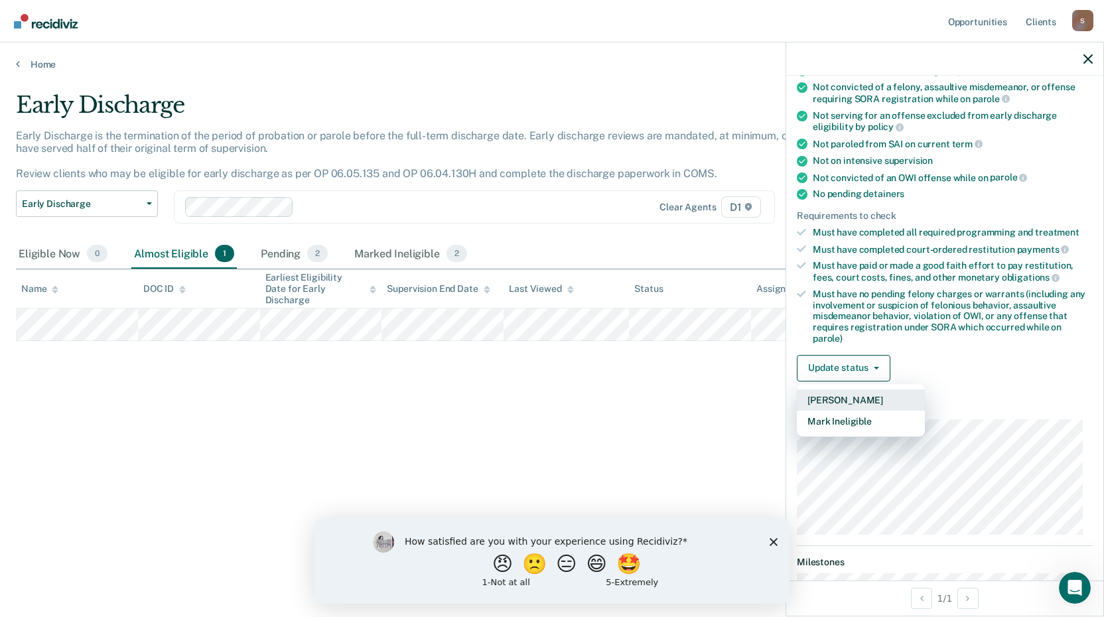
scroll to position [208, 0]
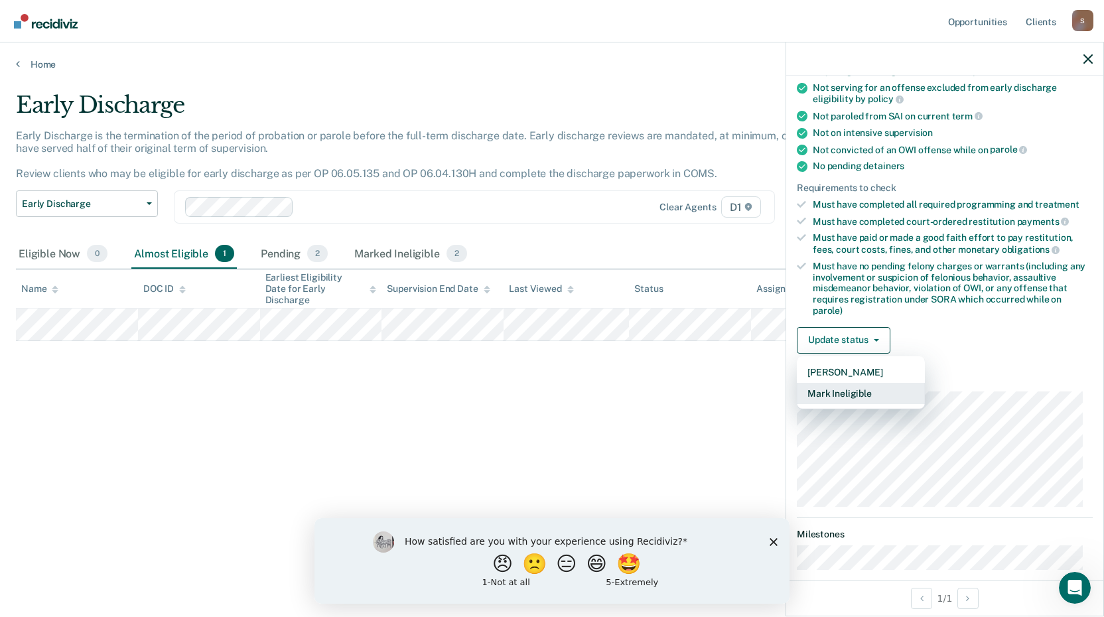
click at [838, 388] on button "Mark Ineligible" at bounding box center [861, 393] width 128 height 21
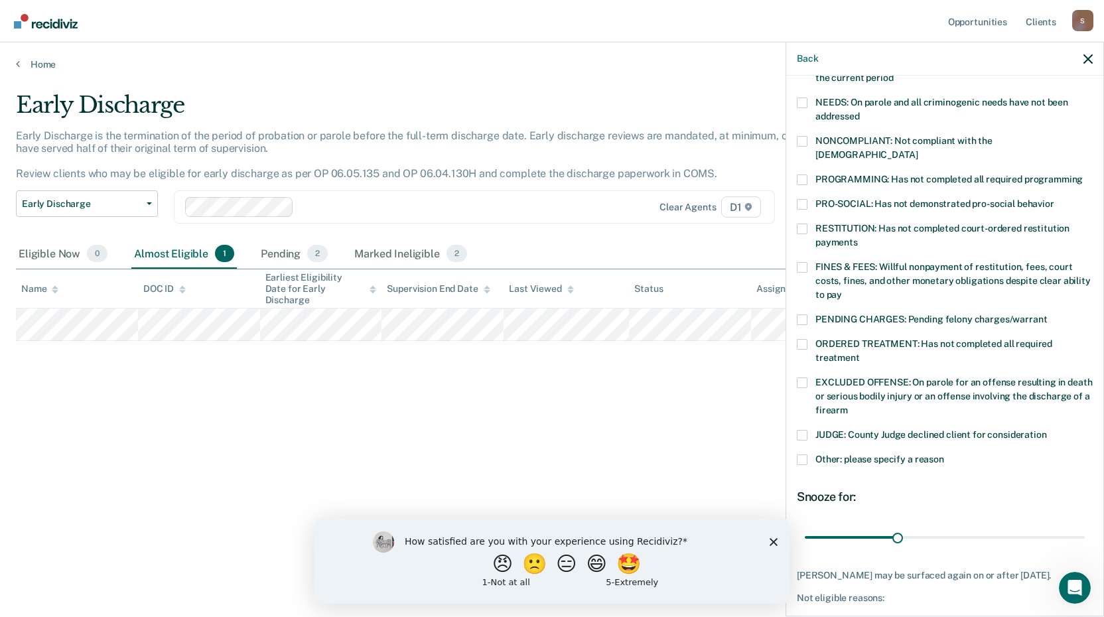
click at [800, 339] on span at bounding box center [802, 344] width 11 height 11
click at [860, 353] on input "ORDERED TREATMENT: Has not completed all required treatment" at bounding box center [860, 353] width 0 height 0
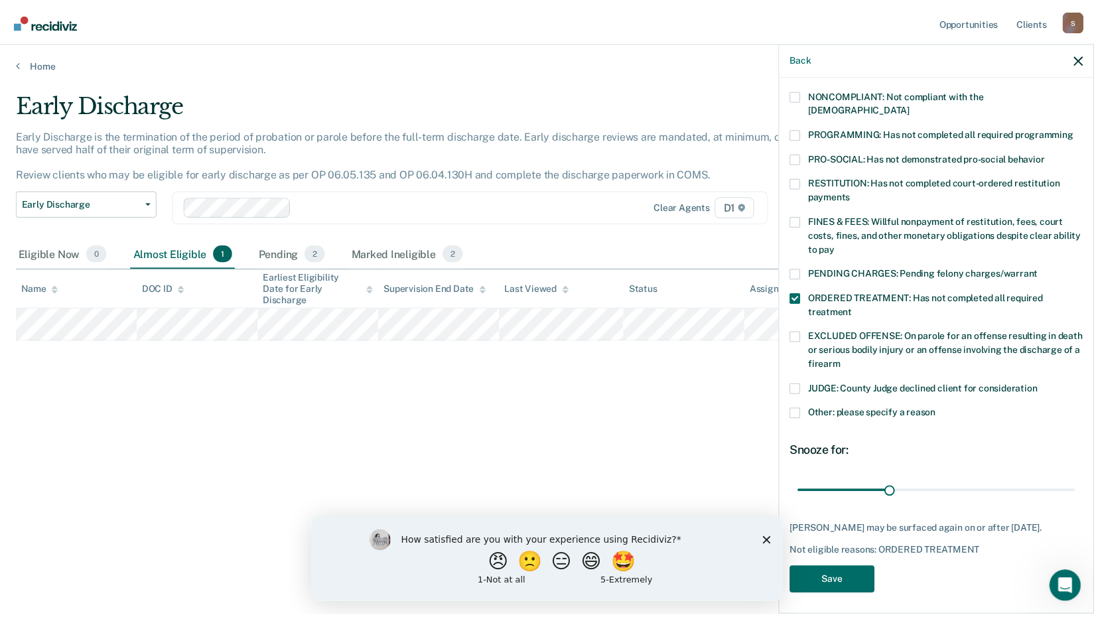
scroll to position [255, 0]
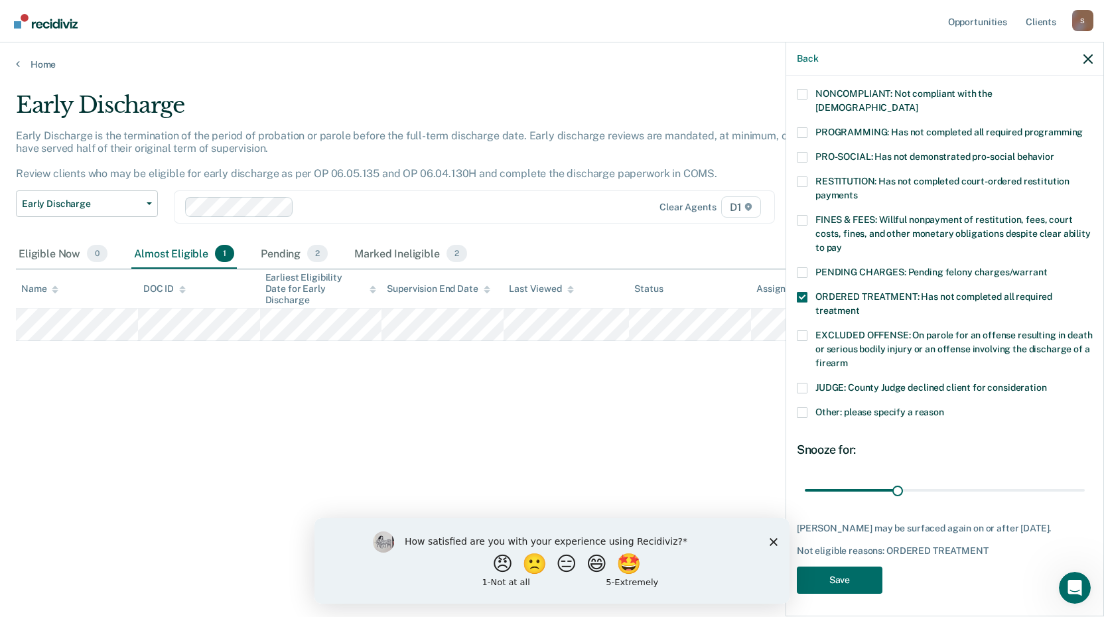
click at [804, 215] on span at bounding box center [802, 220] width 11 height 11
click at [842, 243] on input "FINES & FEES: Willful nonpayment of restitution, fees, court costs, fines, and …" at bounding box center [842, 243] width 0 height 0
click at [812, 572] on button "Save" at bounding box center [840, 579] width 86 height 27
